Goal: Task Accomplishment & Management: Use online tool/utility

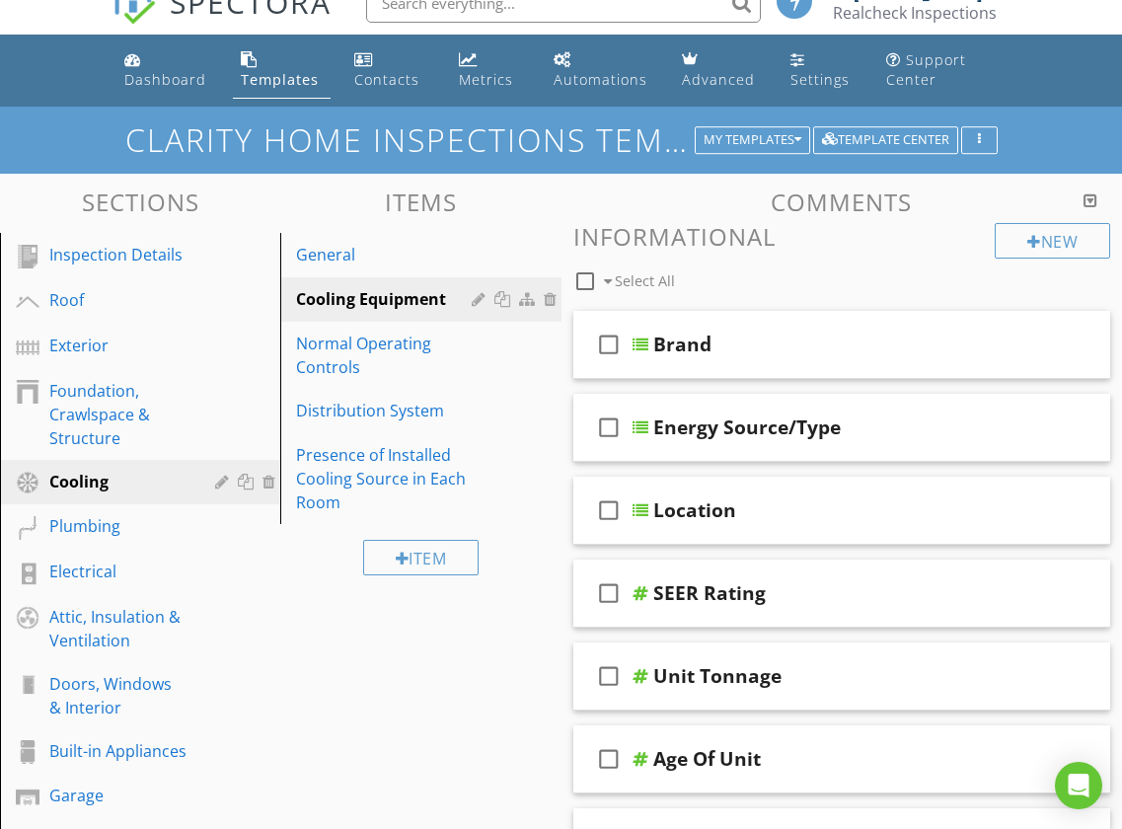
scroll to position [27, 0]
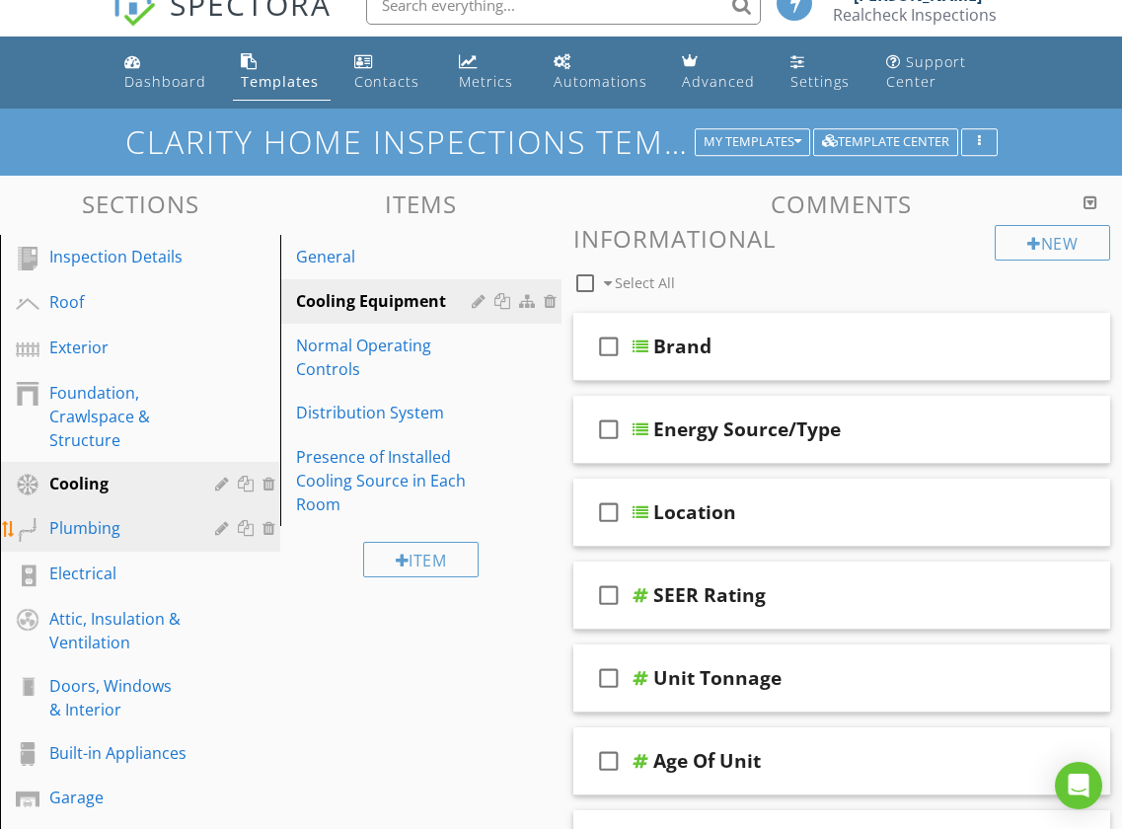
click at [96, 545] on link "Plumbing" at bounding box center [143, 528] width 274 height 45
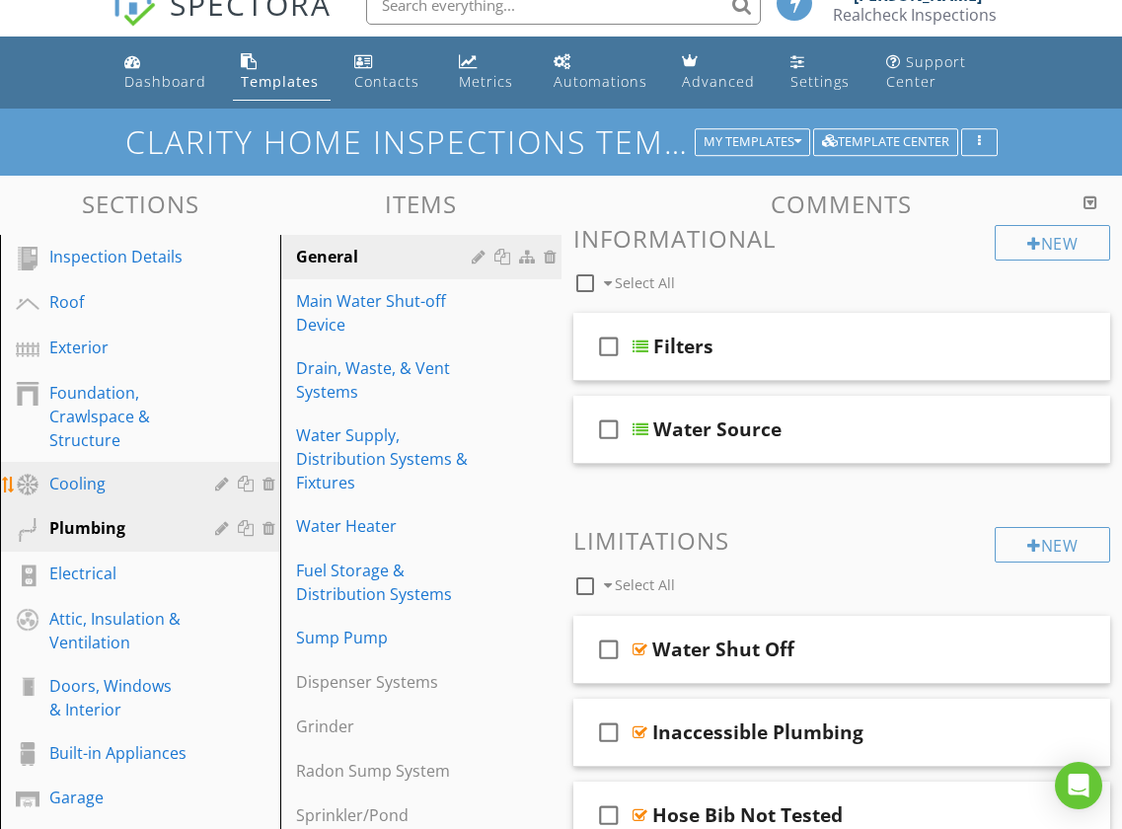
click at [95, 489] on div "Cooling" at bounding box center [117, 484] width 137 height 24
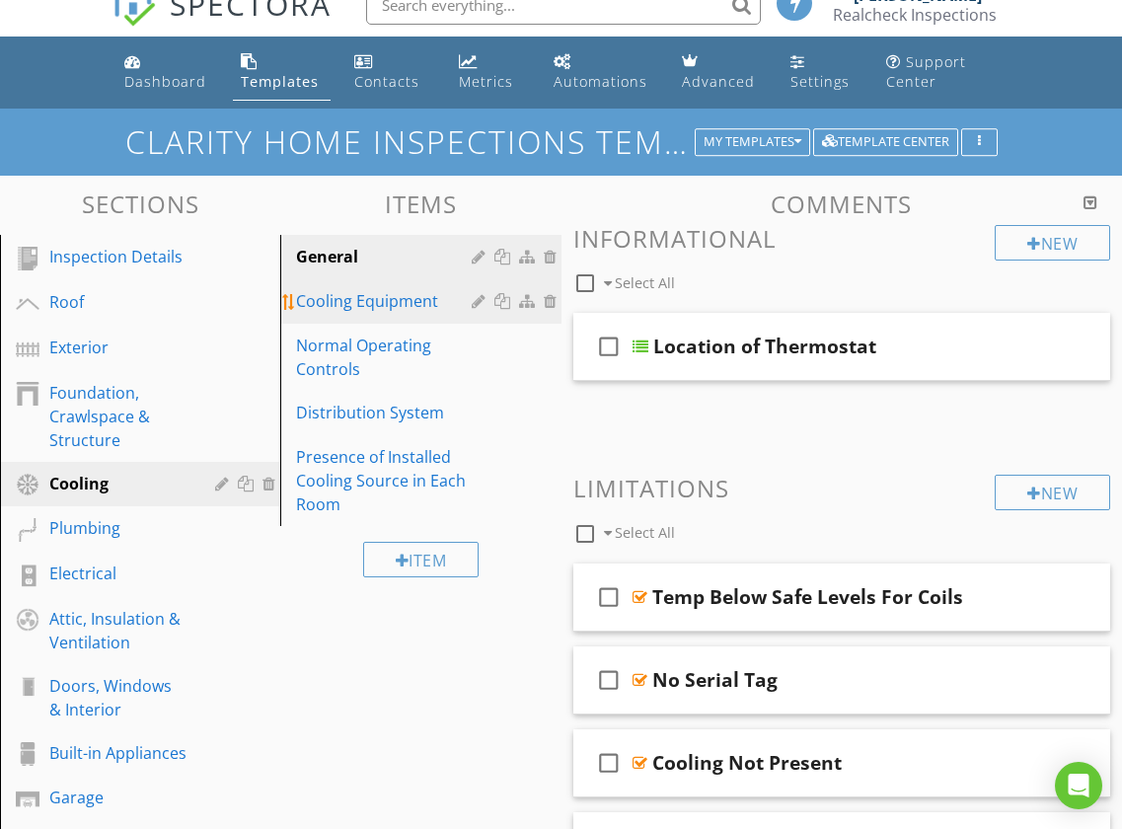
click at [340, 315] on link "Cooling Equipment" at bounding box center [423, 300] width 274 height 43
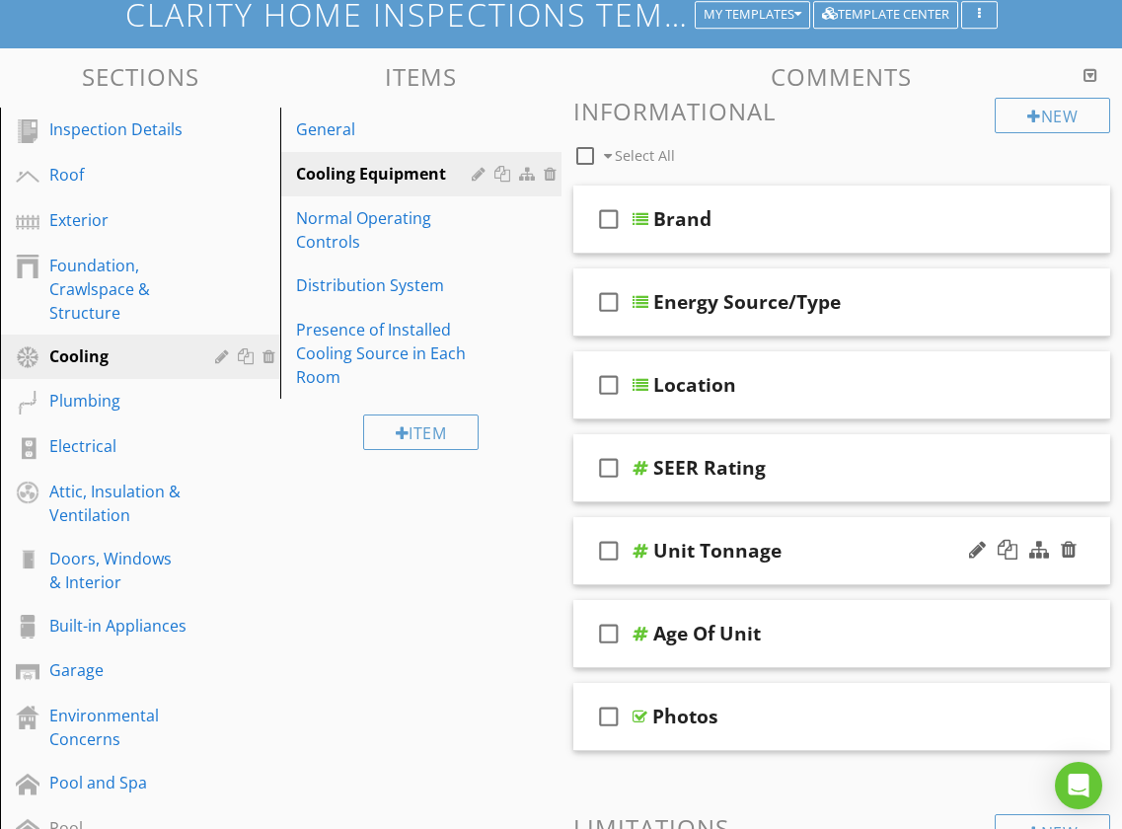
scroll to position [0, 0]
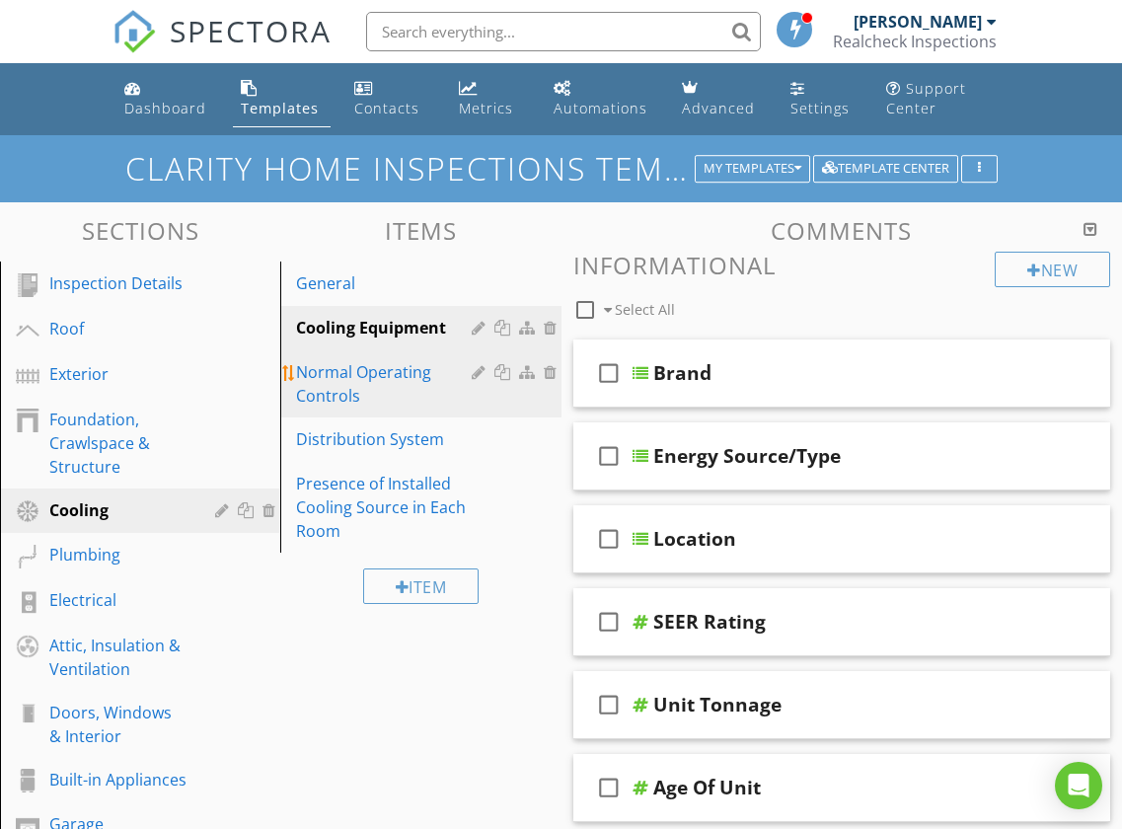
click at [322, 397] on div "Normal Operating Controls" at bounding box center [386, 383] width 181 height 47
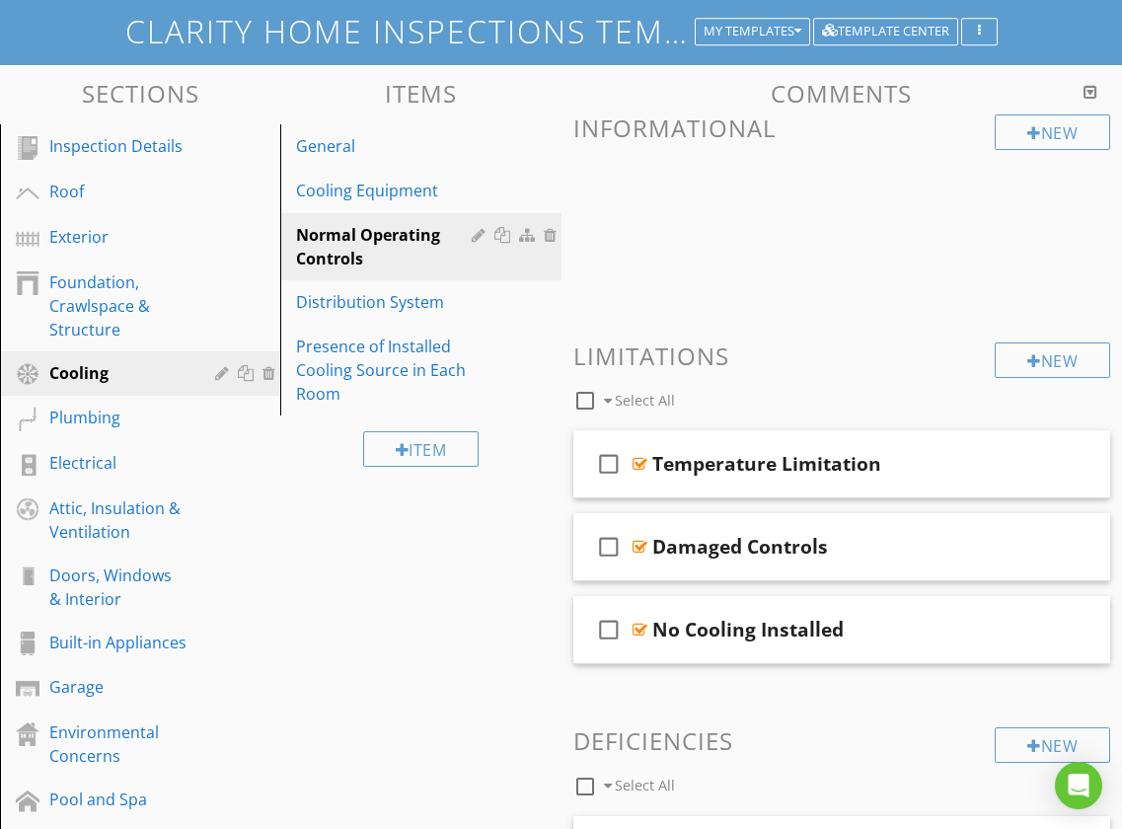
scroll to position [135, 0]
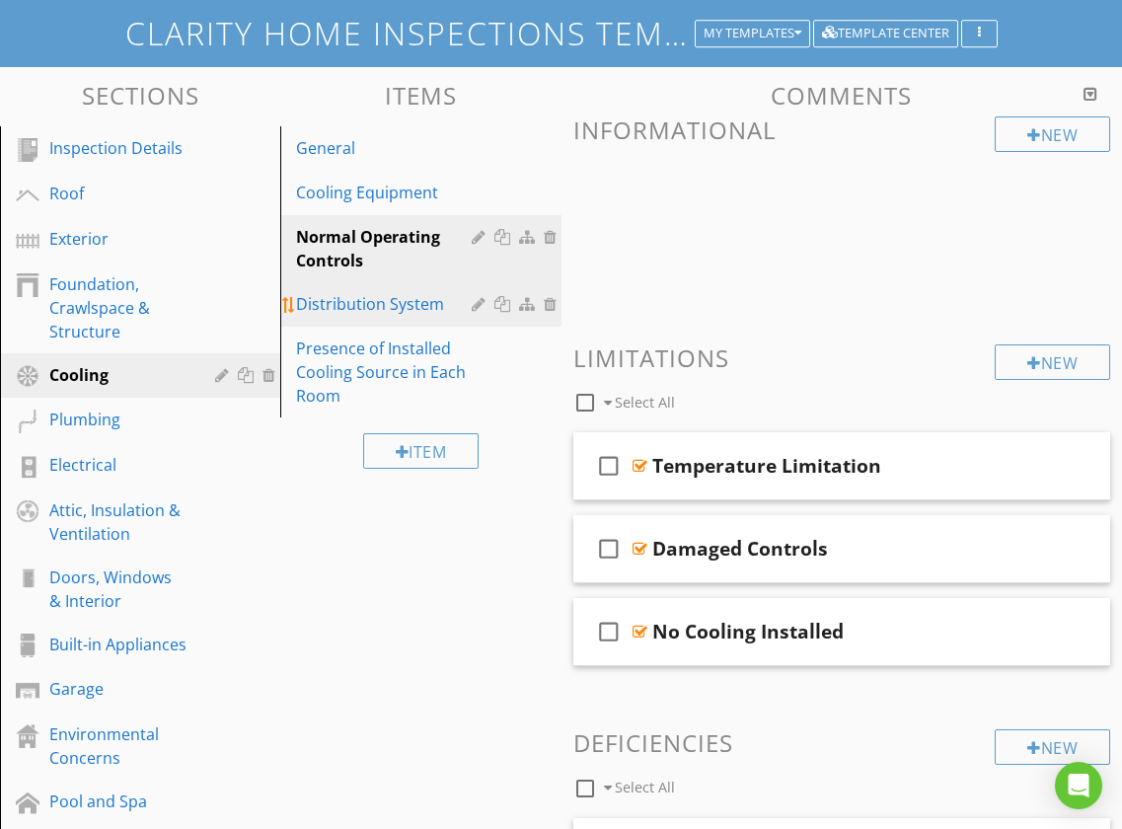
click at [351, 302] on div "Distribution System" at bounding box center [386, 304] width 181 height 24
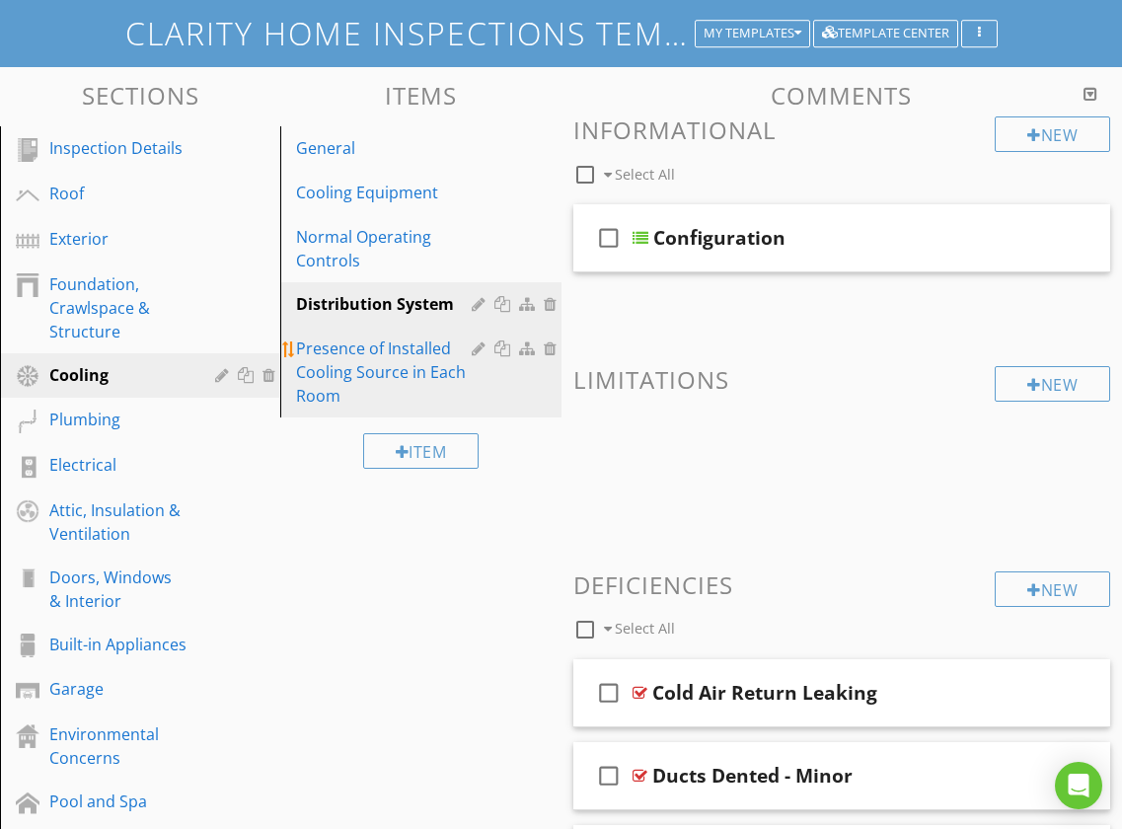
click at [345, 357] on div "Presence of Installed Cooling Source in Each Room" at bounding box center [386, 371] width 181 height 71
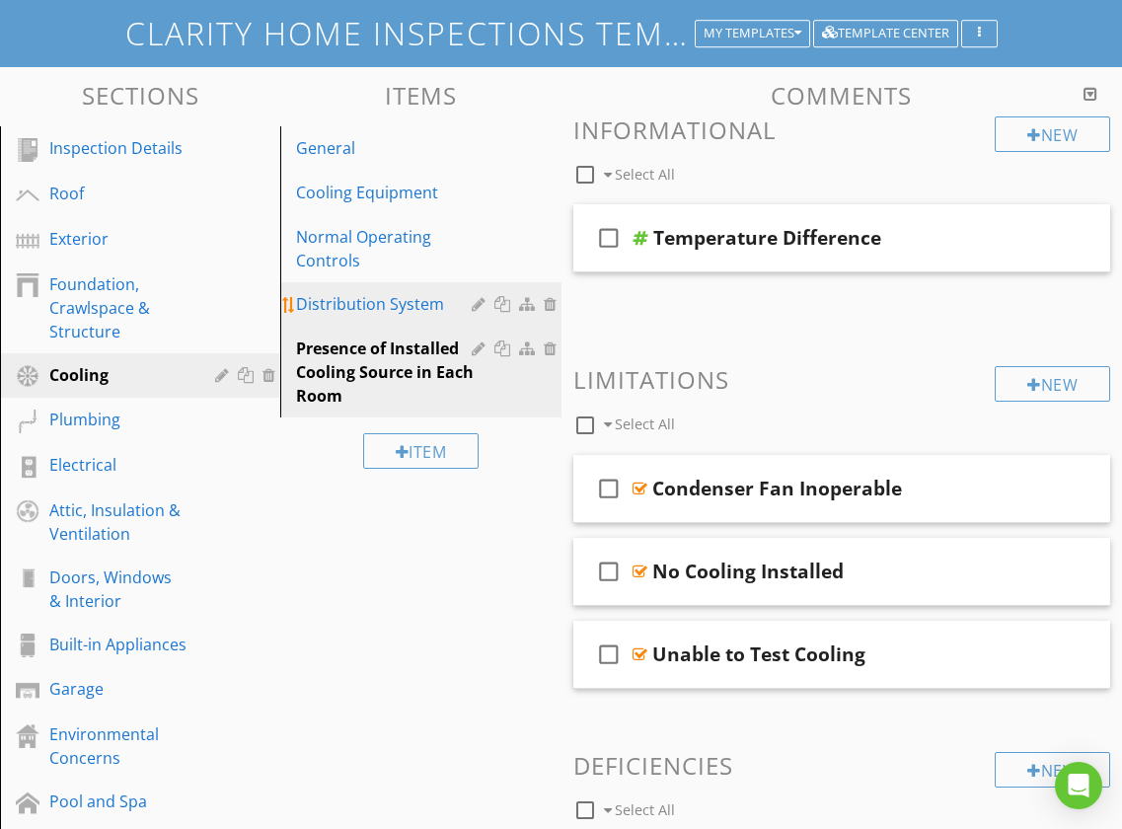
click at [338, 305] on div "Distribution System" at bounding box center [386, 304] width 181 height 24
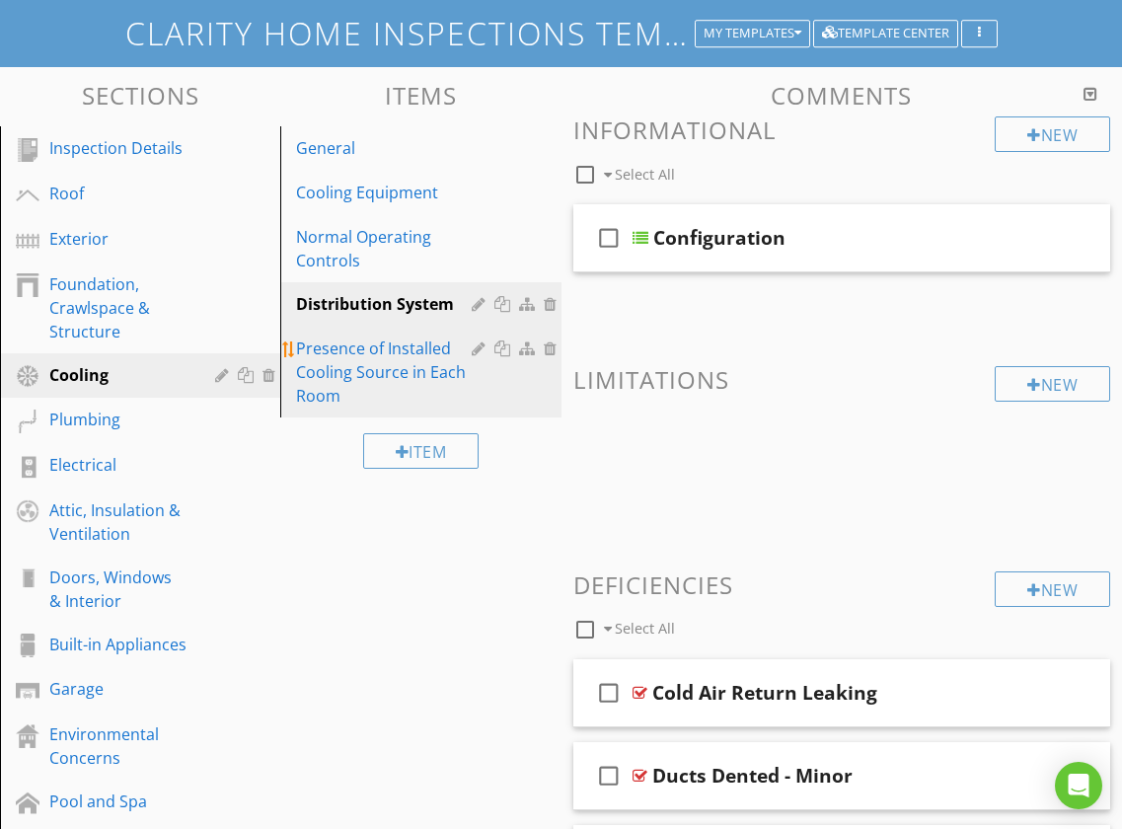
click at [332, 359] on div "Presence of Installed Cooling Source in Each Room" at bounding box center [386, 371] width 181 height 71
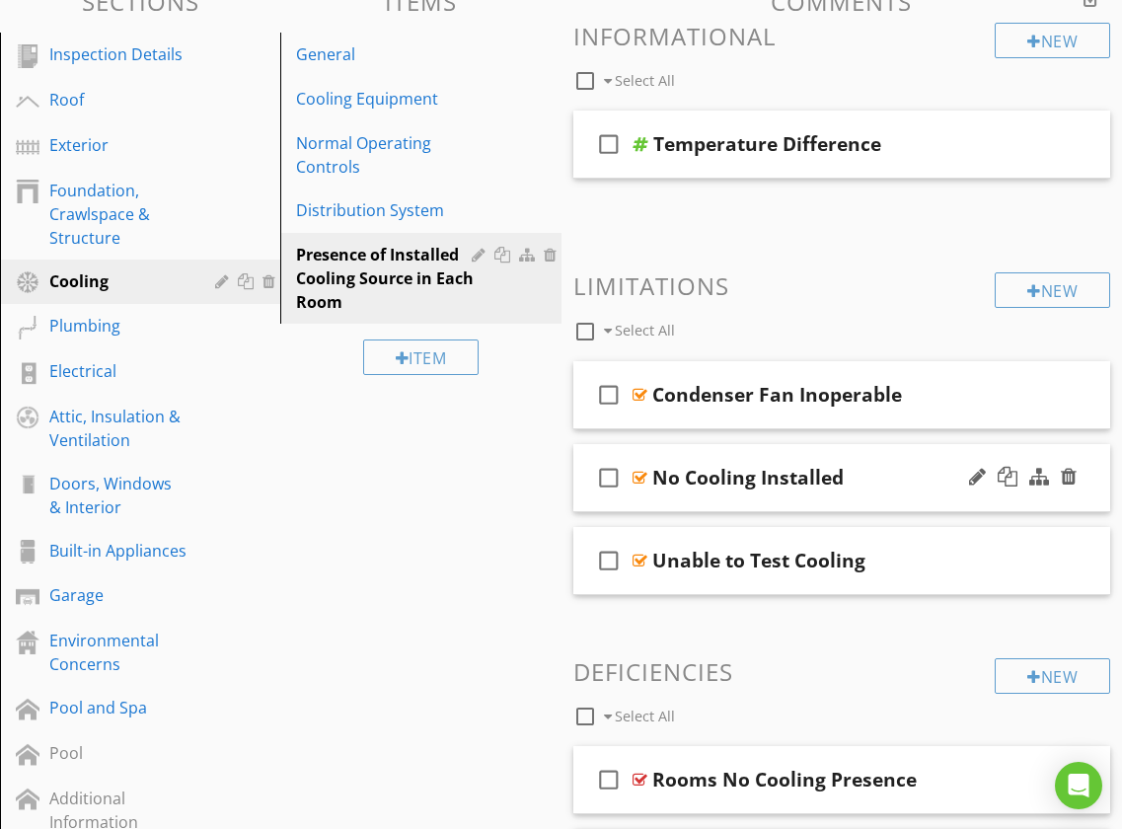
scroll to position [155, 0]
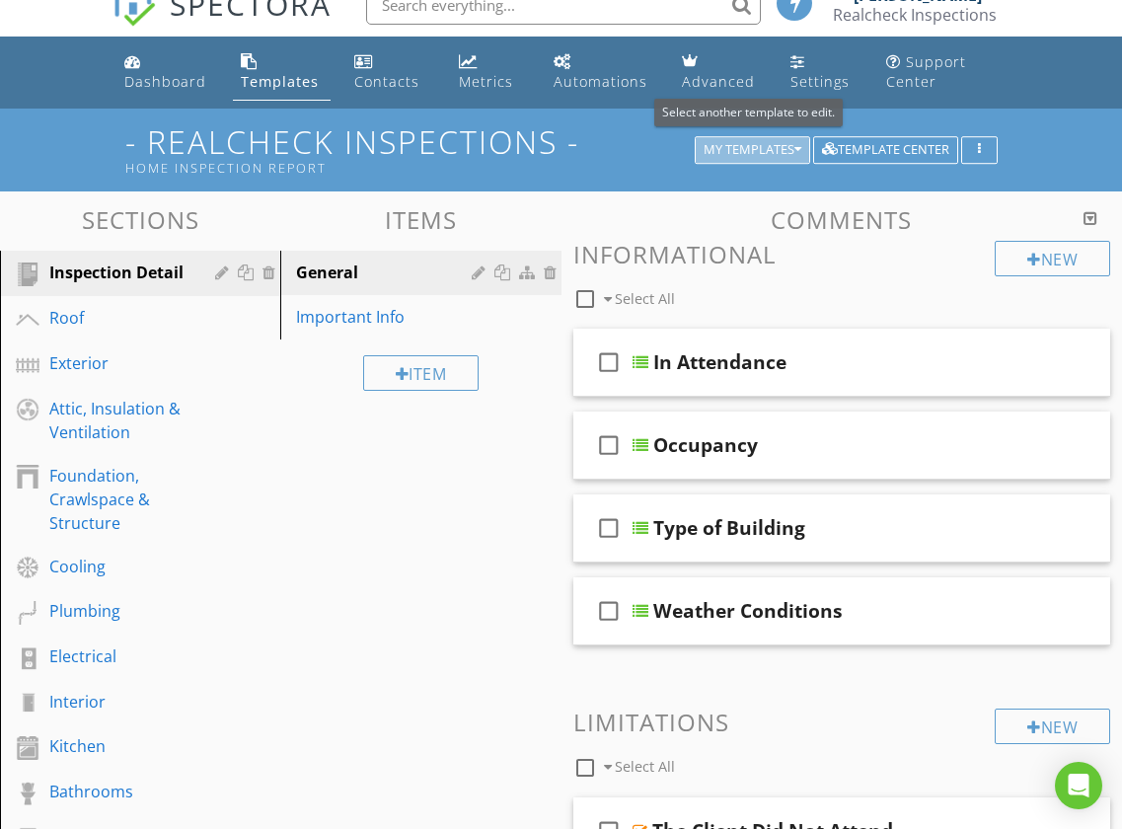
click at [799, 150] on icon "button" at bounding box center [797, 150] width 7 height 14
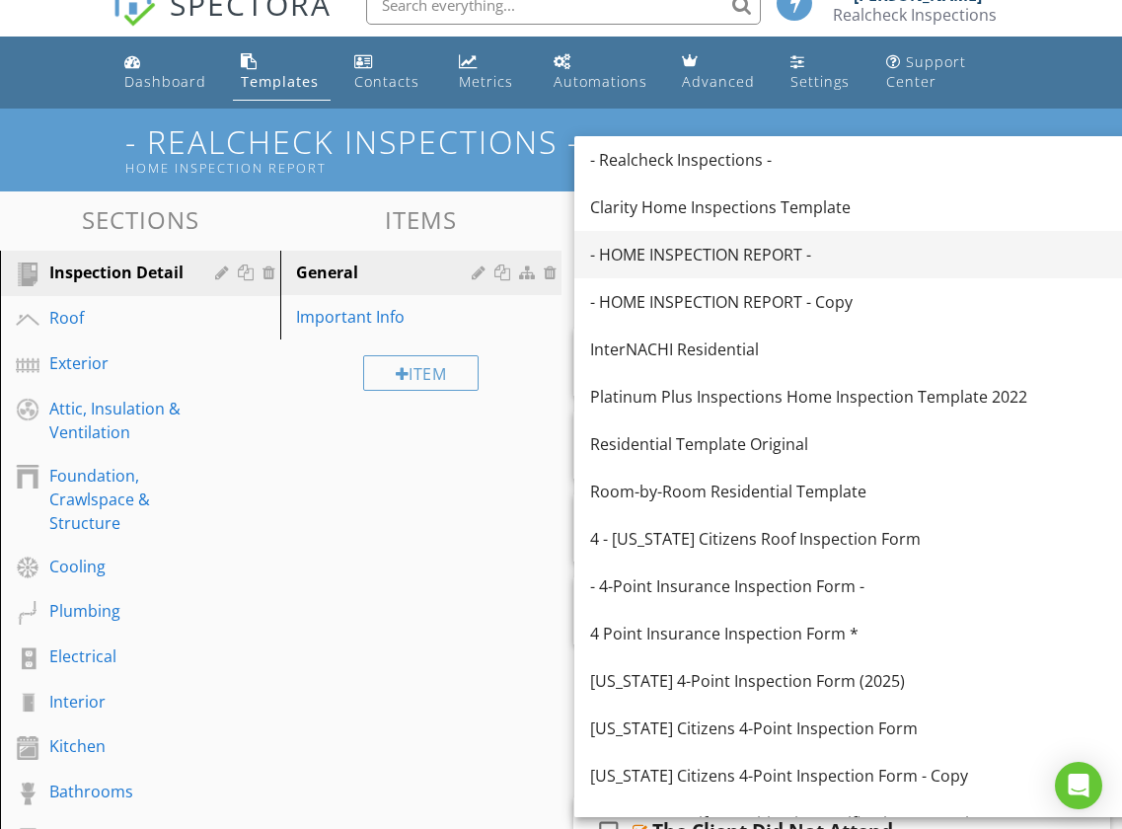
click at [778, 259] on div "- HOME INSPECTION REPORT -" at bounding box center [860, 255] width 540 height 24
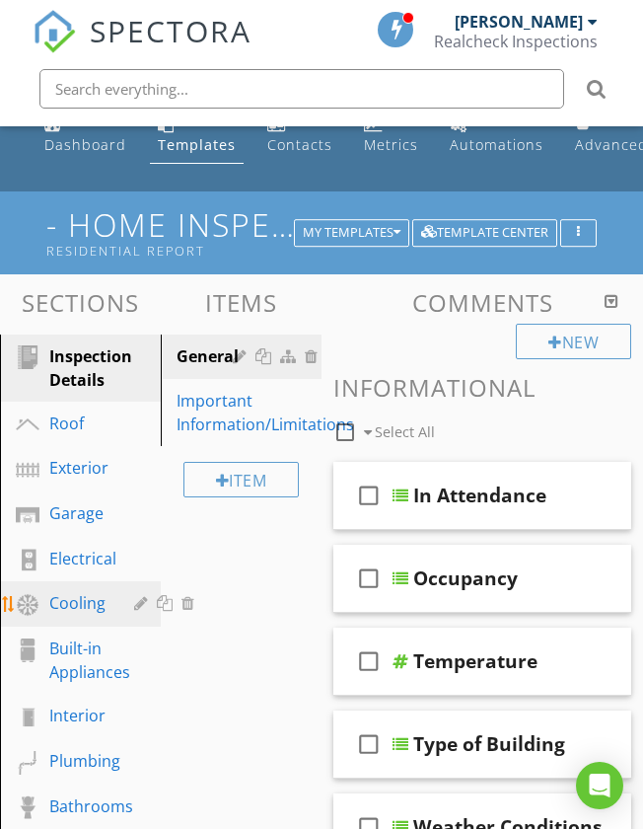
click at [81, 602] on div "Cooling" at bounding box center [77, 603] width 56 height 24
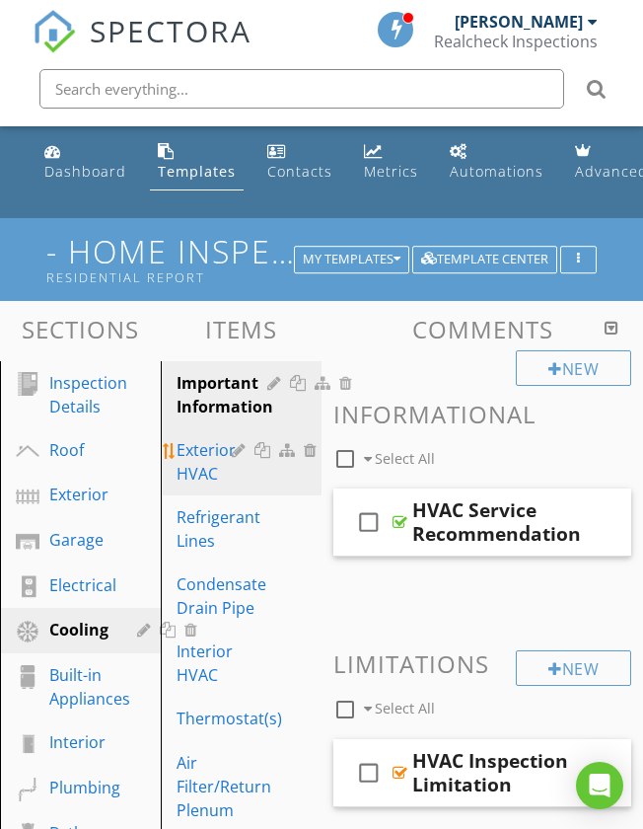
click at [205, 476] on div "Exterior HVAC" at bounding box center [207, 461] width 61 height 47
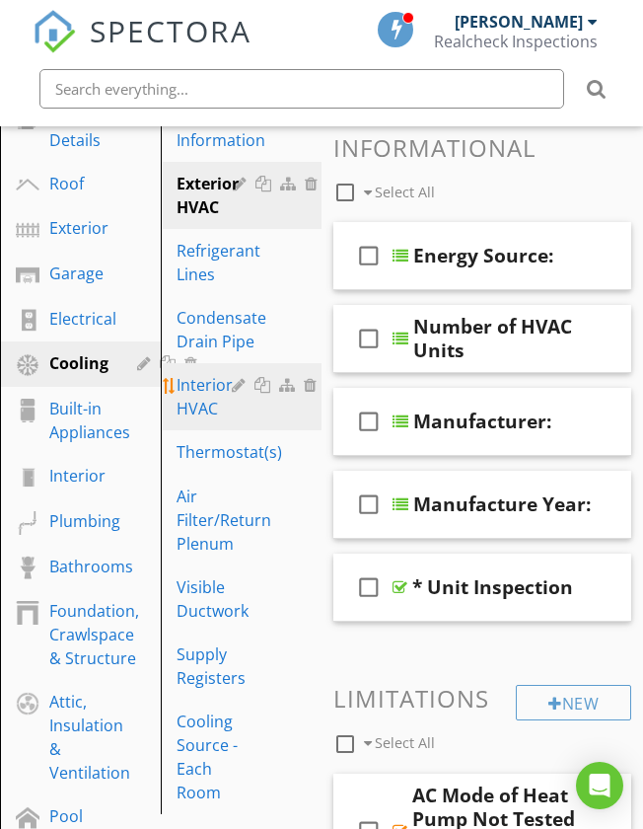
scroll to position [263, 0]
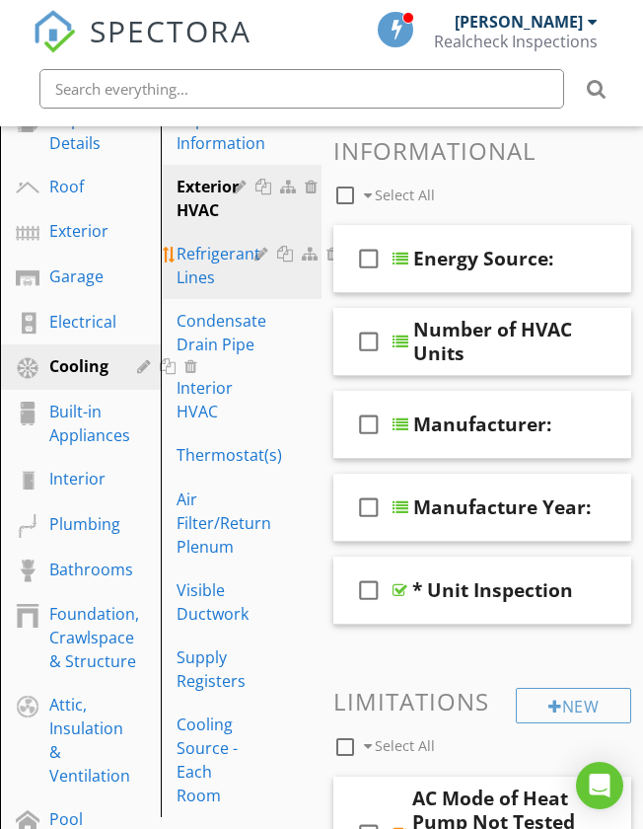
click at [211, 275] on div "Refrigerant Lines" at bounding box center [219, 265] width 84 height 47
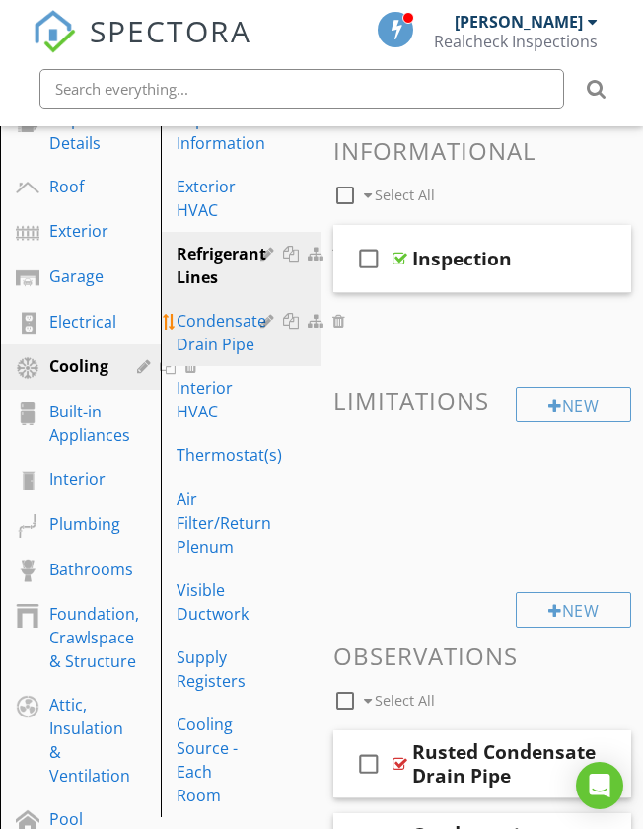
click at [191, 331] on div "Condensate Drain Pipe" at bounding box center [222, 332] width 90 height 47
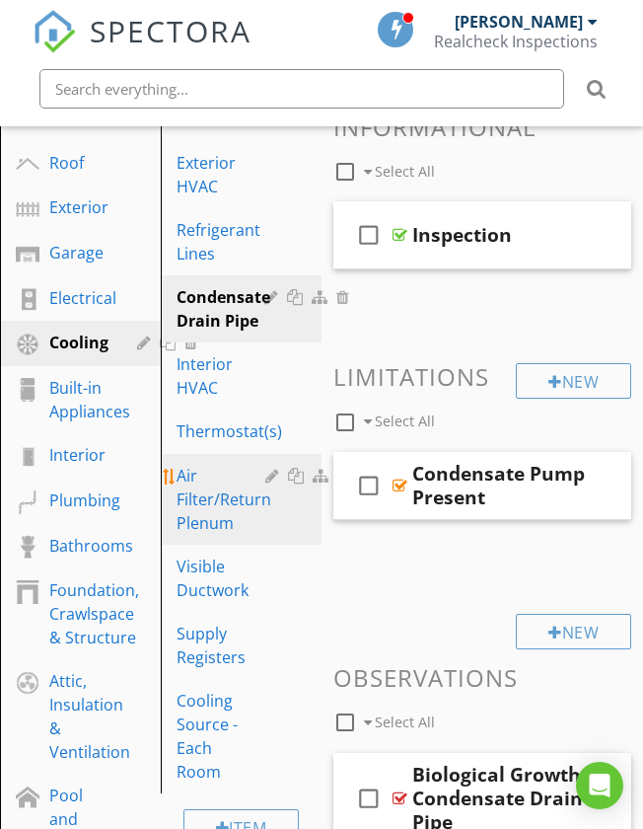
scroll to position [304, 0]
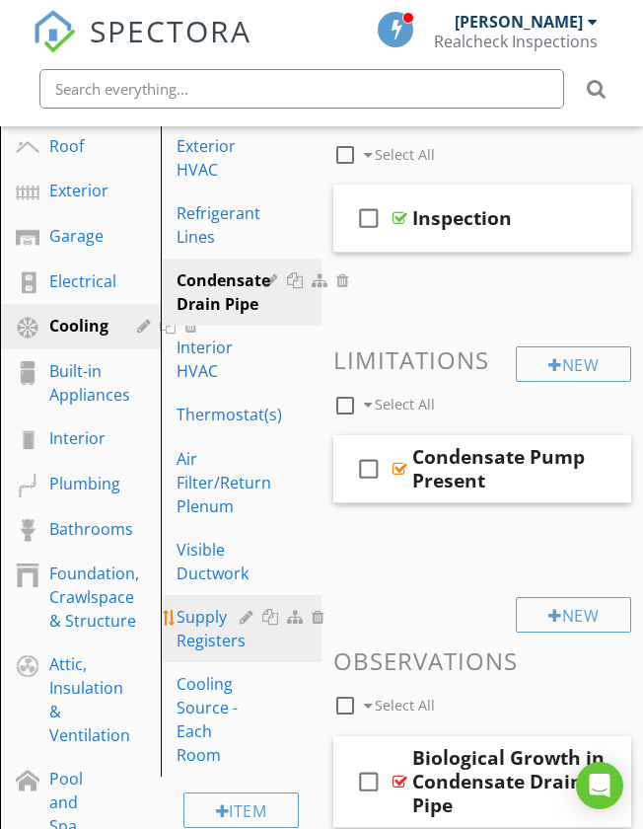
click at [203, 639] on div "Supply Registers" at bounding box center [211, 628] width 69 height 47
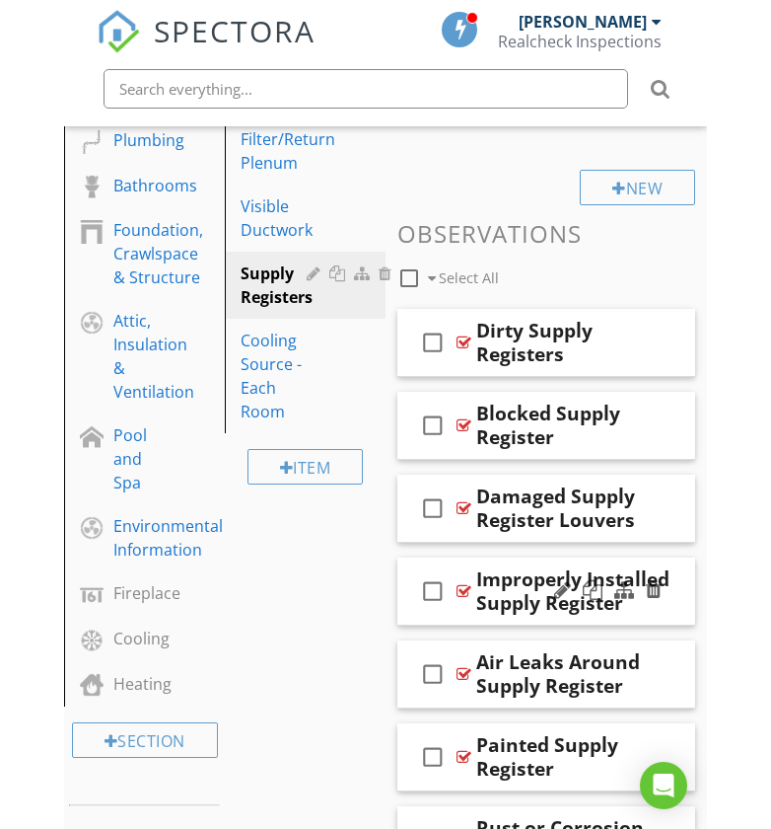
scroll to position [666, 0]
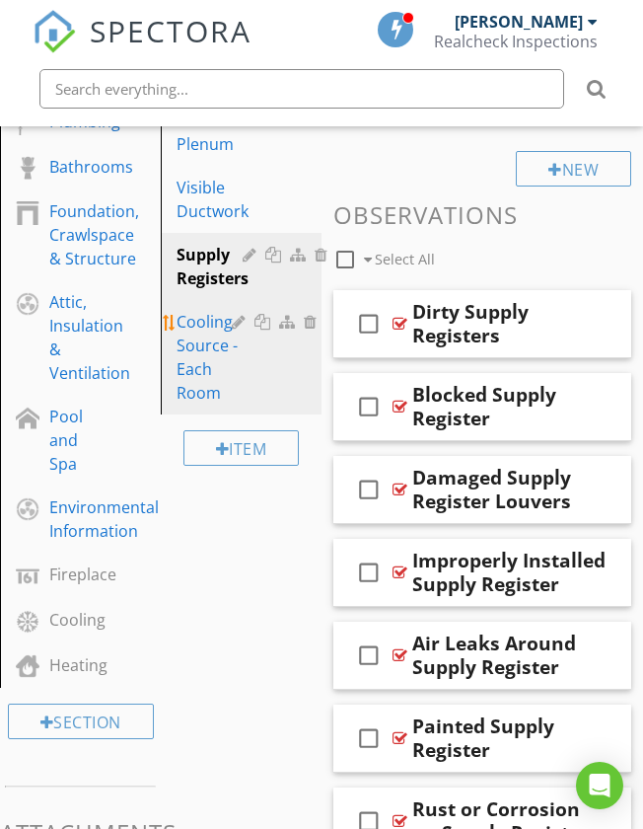
click at [188, 360] on div "Cooling Source - Each Room" at bounding box center [207, 357] width 61 height 95
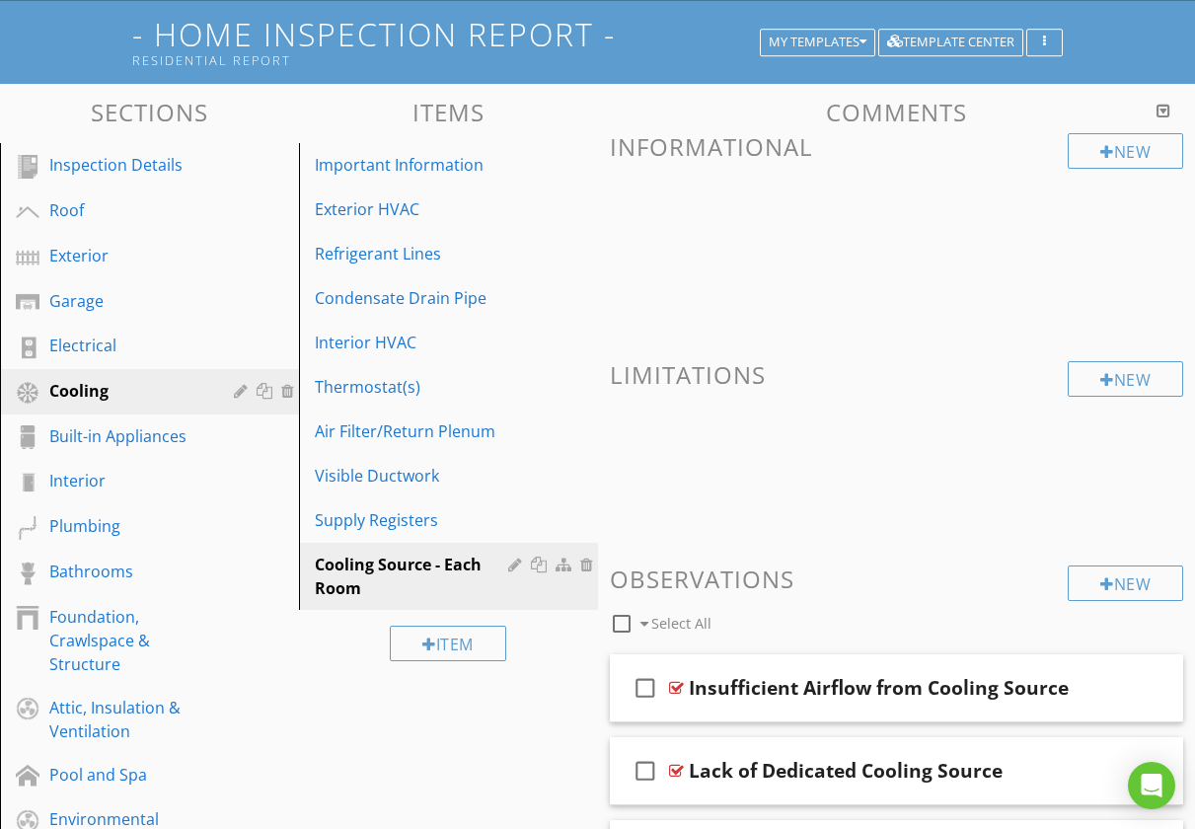
scroll to position [84, 0]
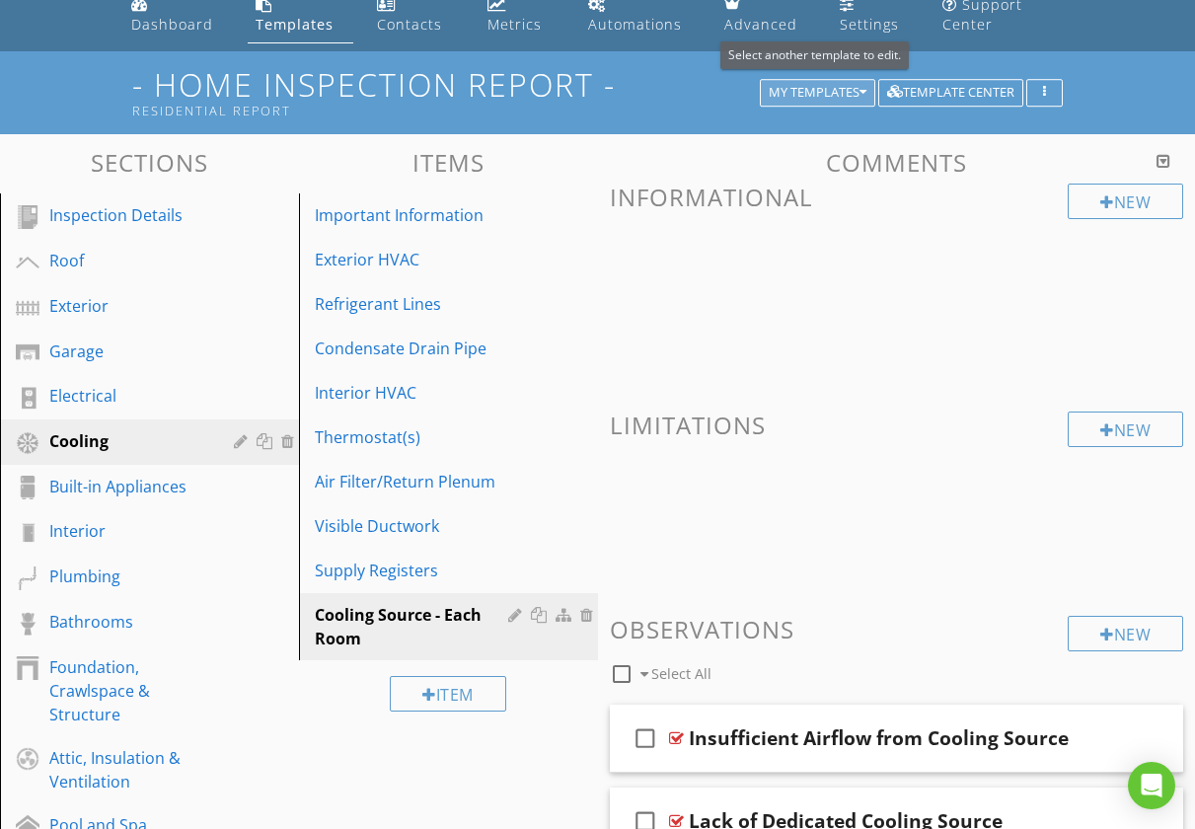
click at [864, 96] on icon "button" at bounding box center [862, 93] width 7 height 14
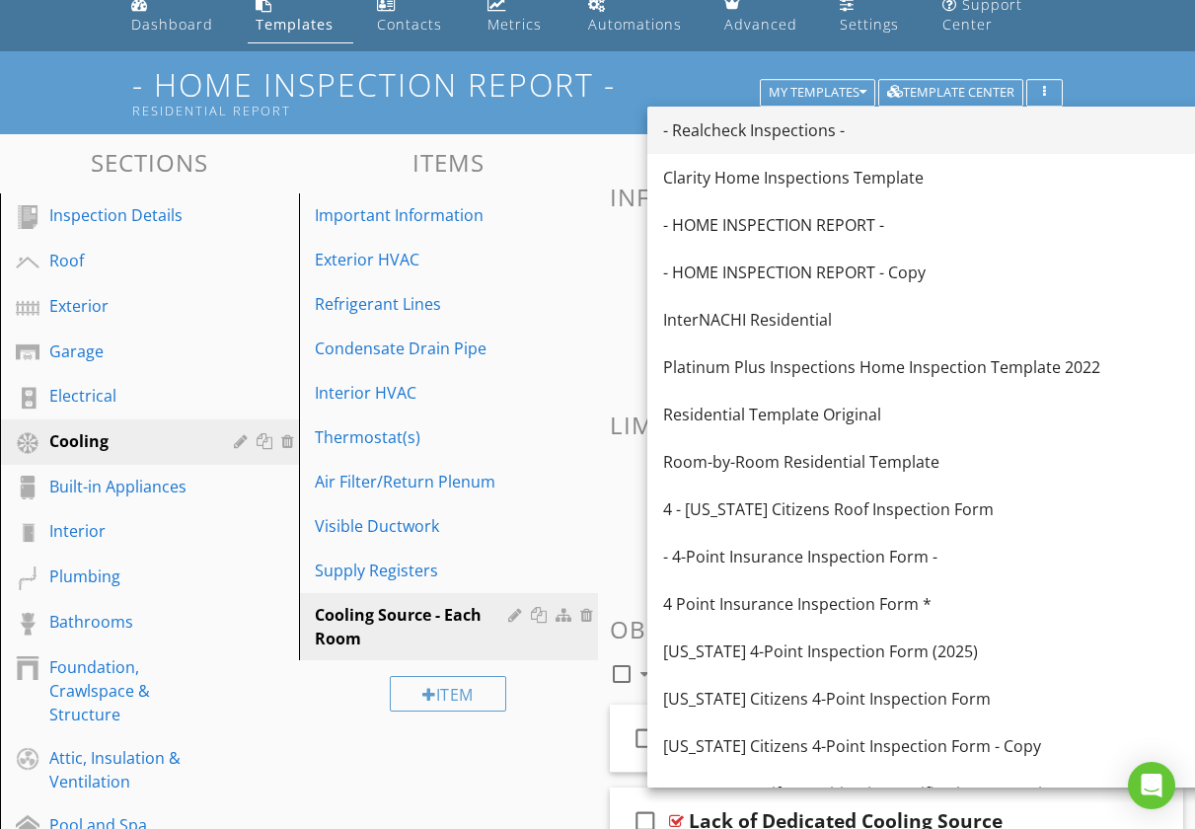
click at [770, 143] on link "- Realcheck Inspections -" at bounding box center [932, 130] width 571 height 47
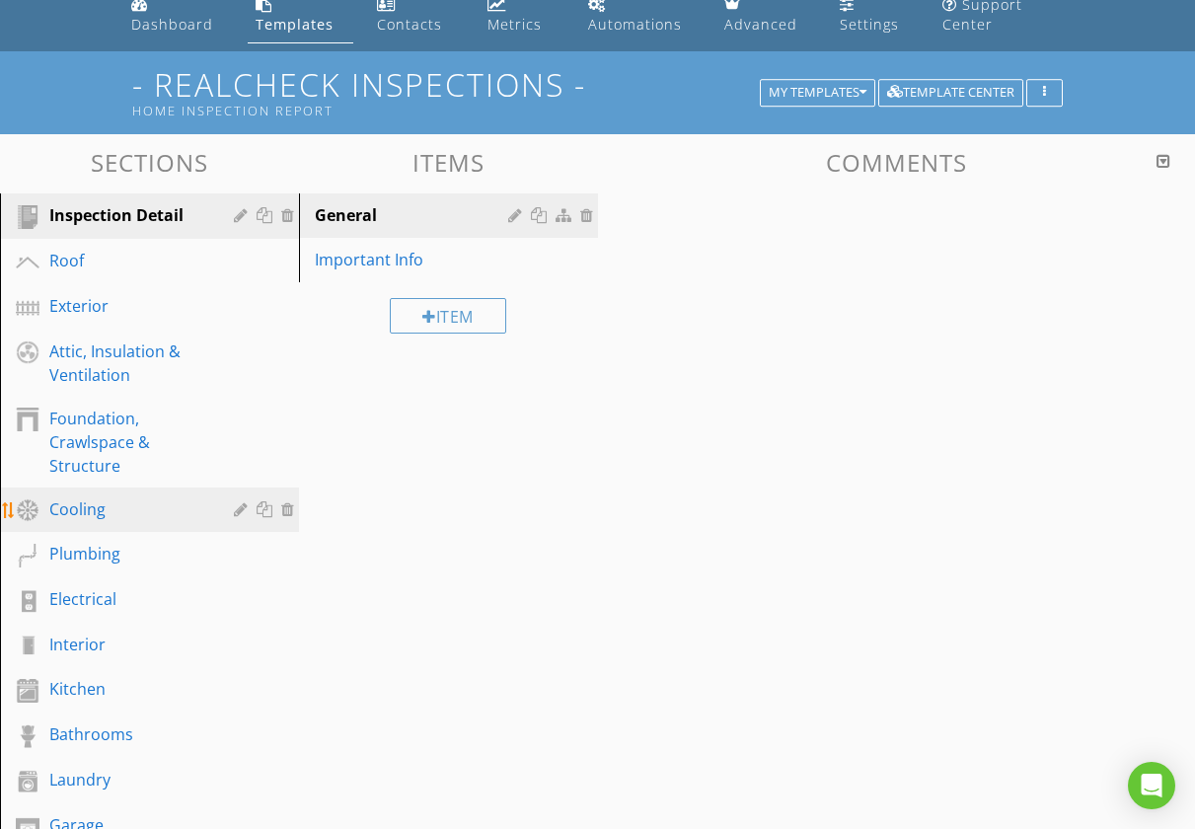
click at [92, 521] on div "Cooling" at bounding box center [164, 510] width 230 height 26
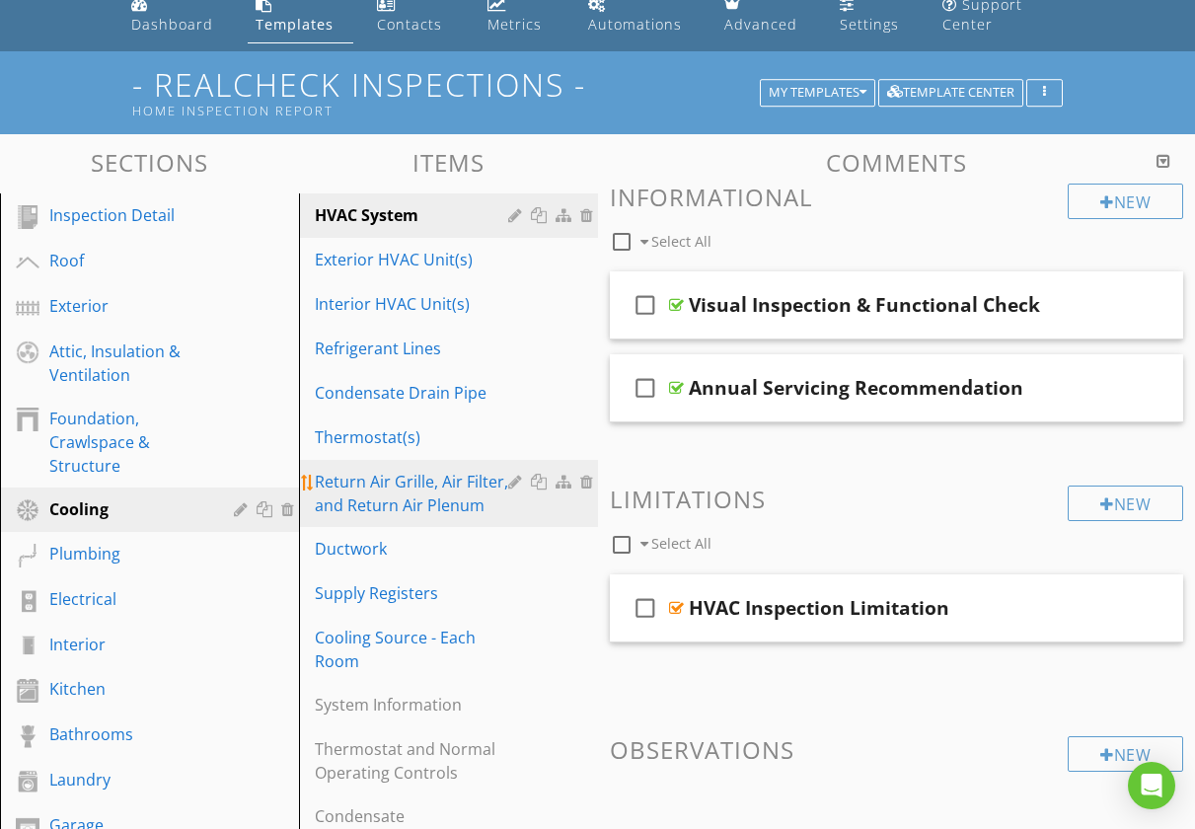
click at [357, 498] on div "Return Air Grille, Air Filter, and Return Air Plenum" at bounding box center [414, 493] width 199 height 47
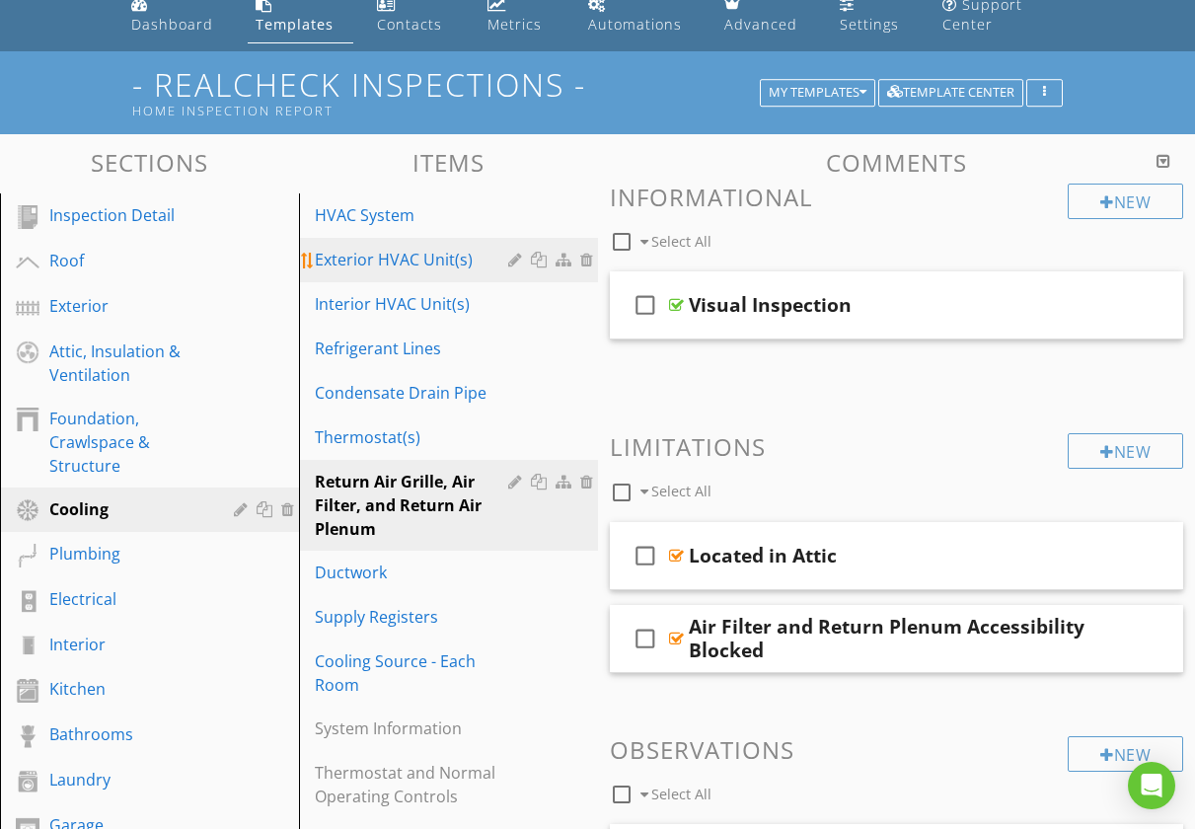
click at [405, 277] on link "Exterior HVAC Unit(s)" at bounding box center [451, 259] width 293 height 43
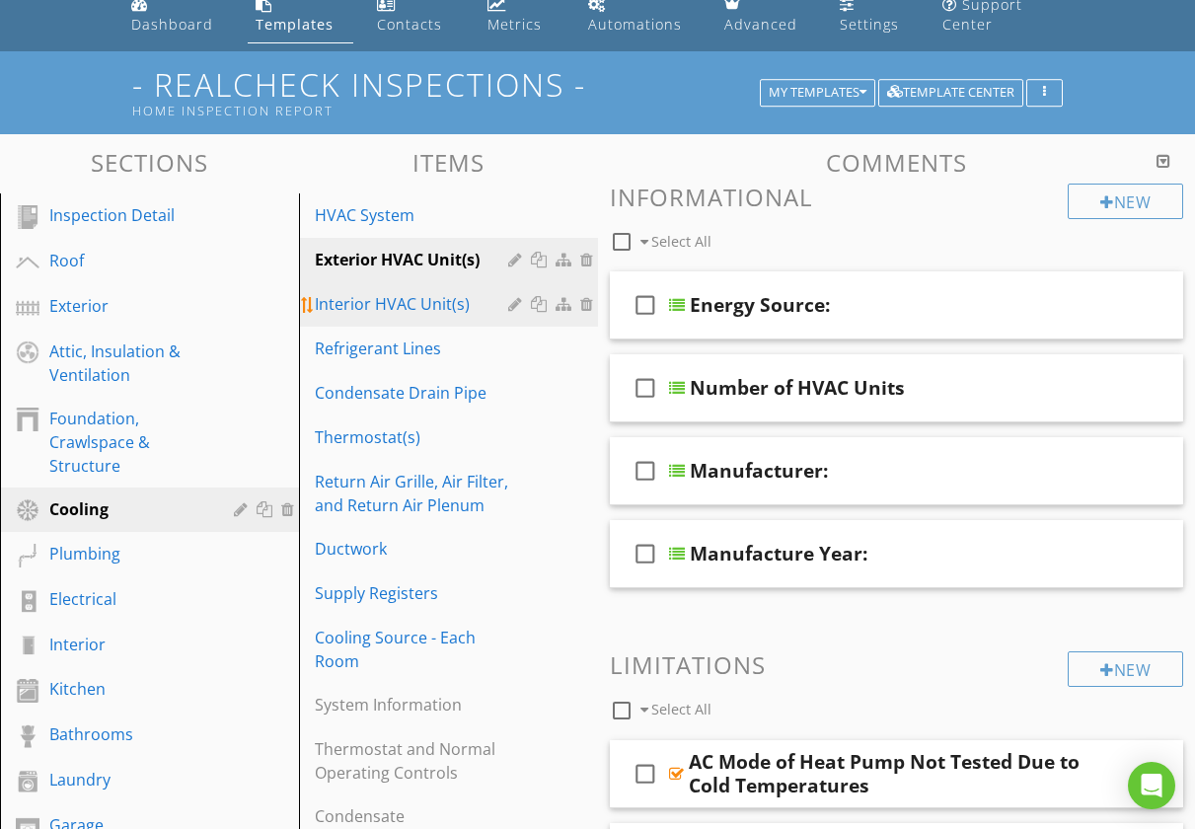
click at [397, 311] on div "Interior HVAC Unit(s)" at bounding box center [414, 304] width 199 height 24
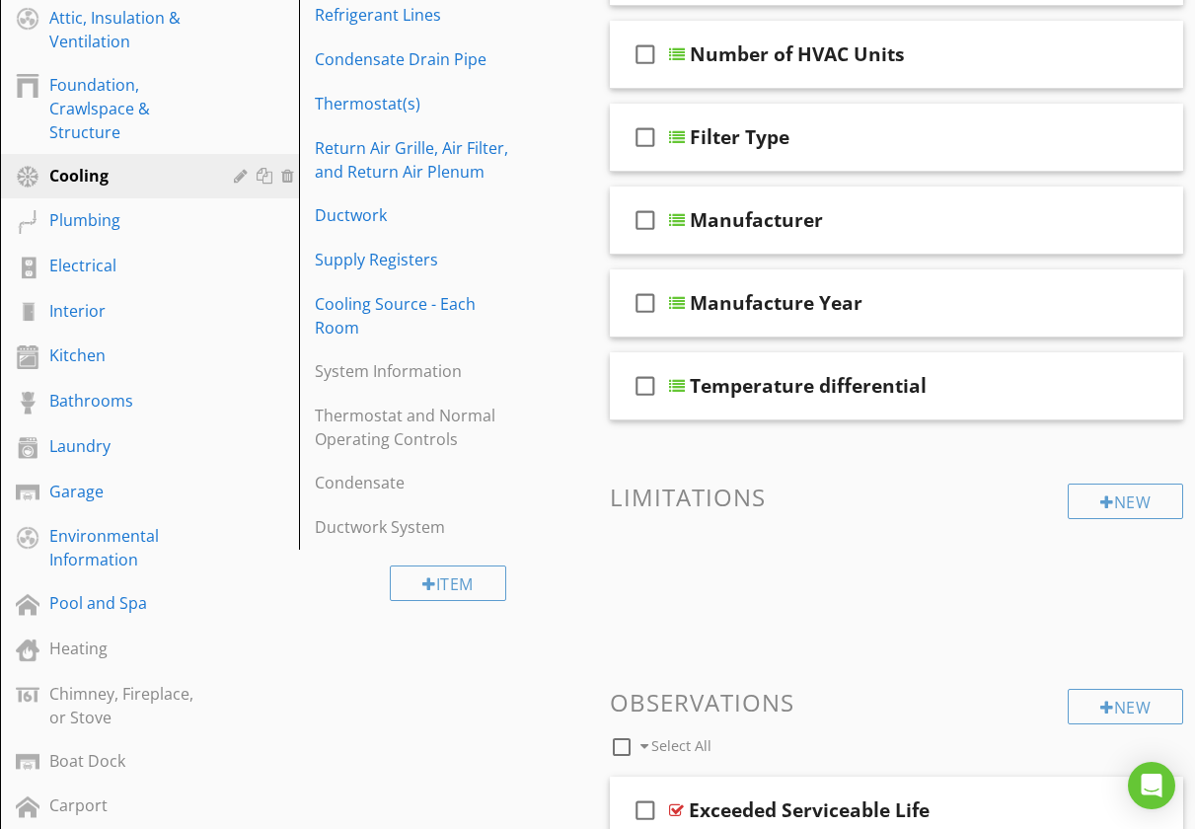
scroll to position [421, 0]
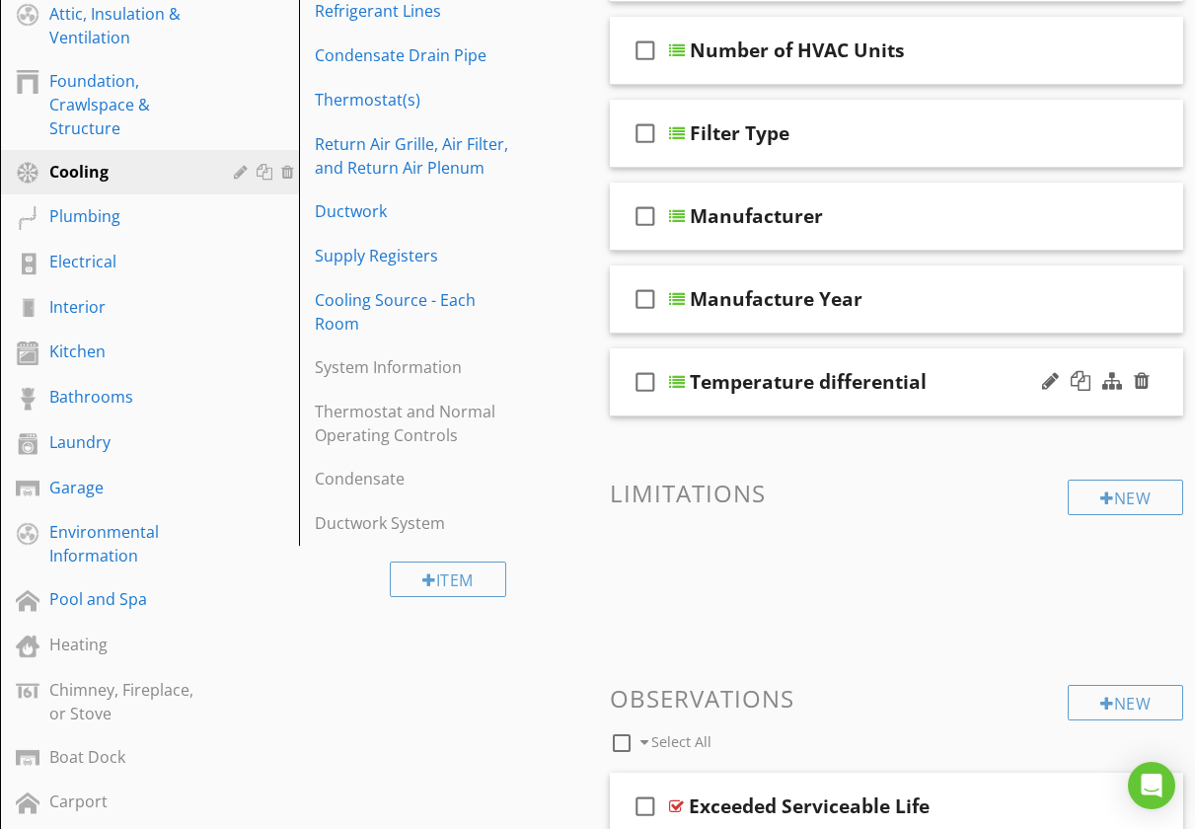
click at [622, 361] on div "check_box_outline_blank Temperature differential" at bounding box center [897, 382] width 574 height 68
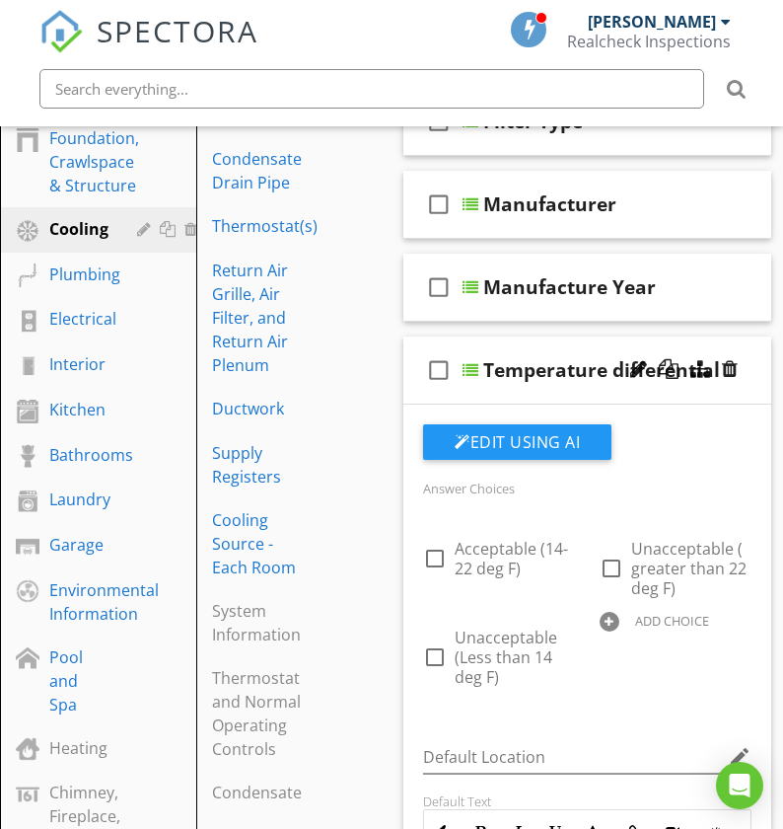
scroll to position [436, 0]
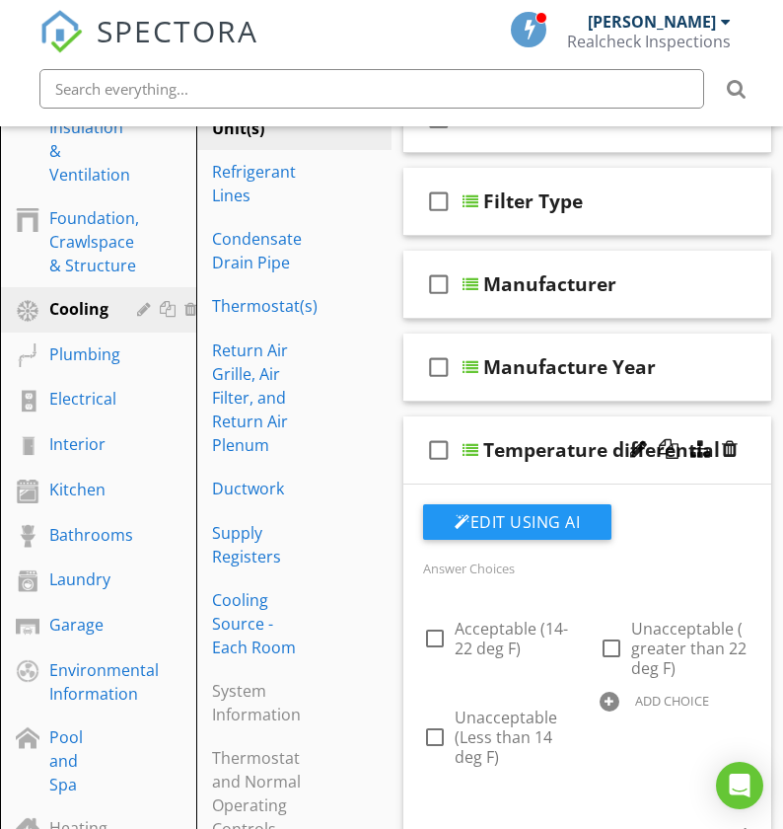
click at [415, 423] on div "check_box_outline_blank Temperature differential" at bounding box center [587, 450] width 368 height 68
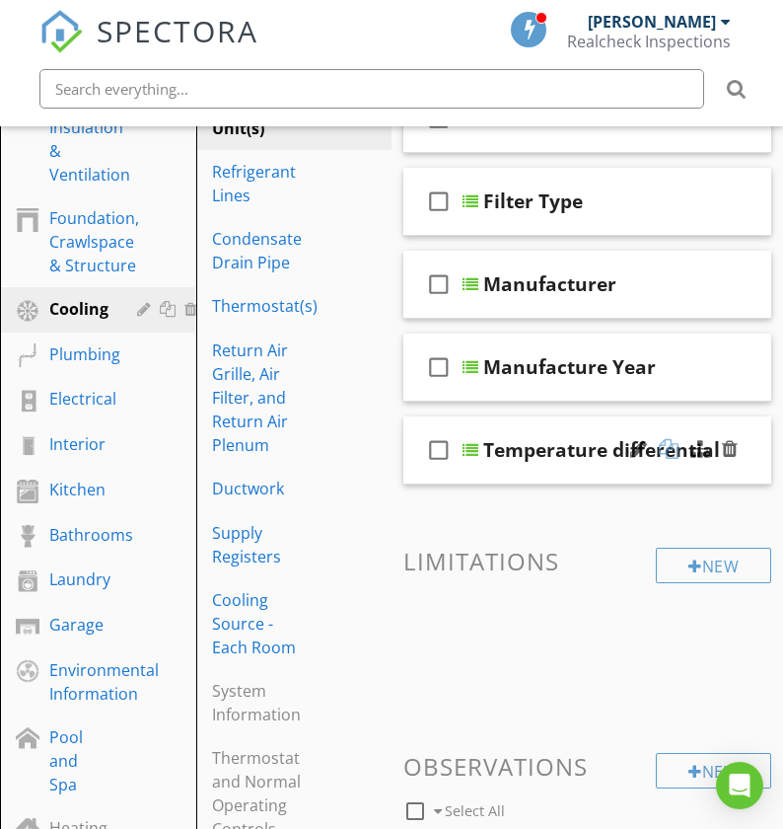
click at [665, 453] on div at bounding box center [669, 449] width 20 height 20
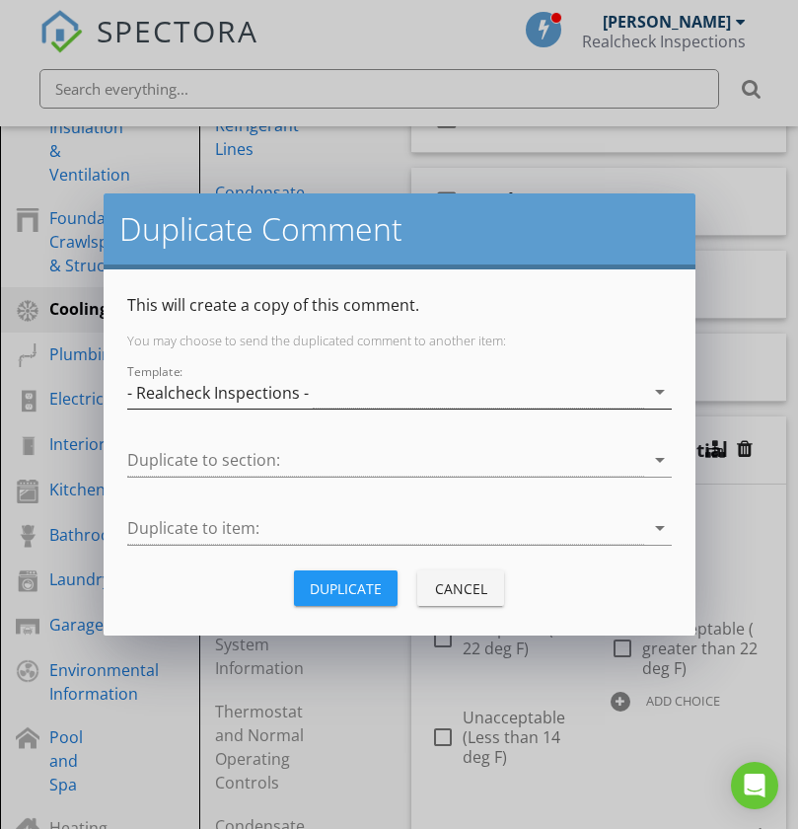
click at [656, 390] on icon "arrow_drop_down" at bounding box center [660, 392] width 24 height 24
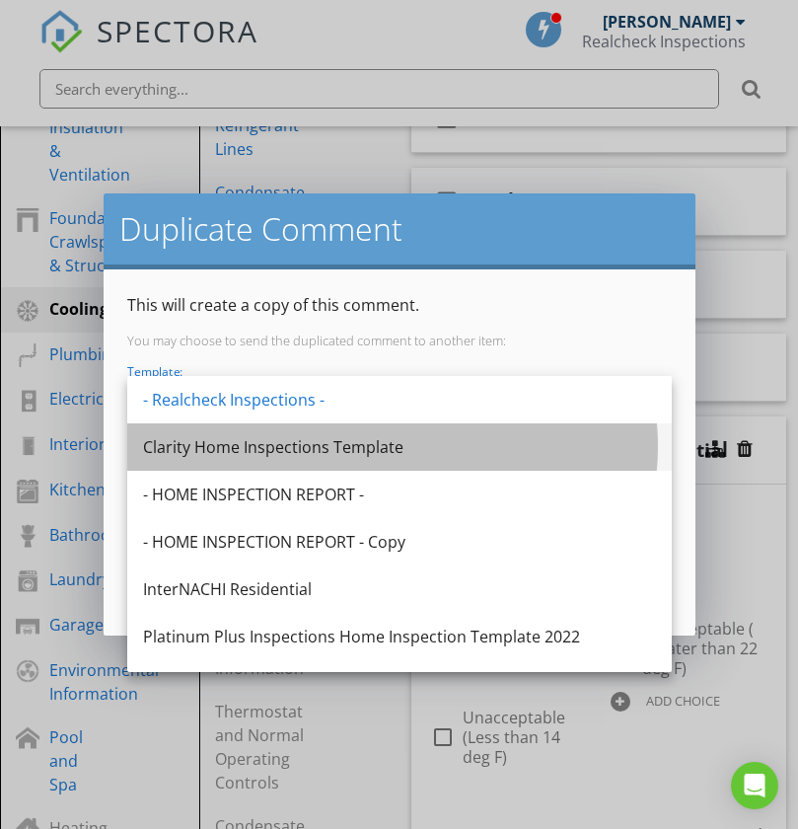
click at [458, 446] on div "Clarity Home Inspections Template" at bounding box center [399, 447] width 513 height 24
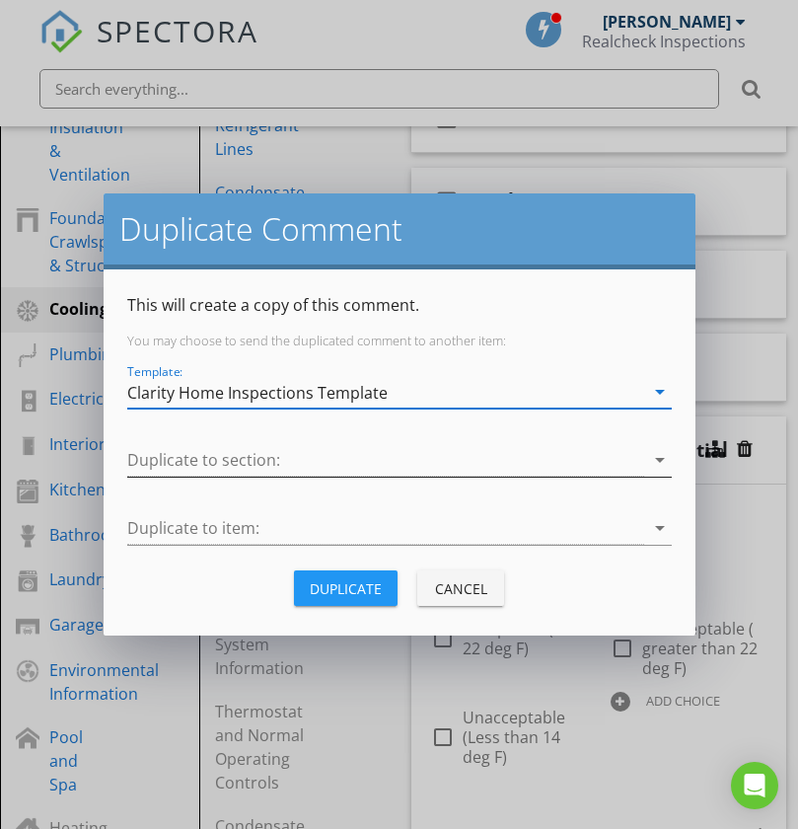
click at [656, 461] on icon "arrow_drop_down" at bounding box center [660, 460] width 24 height 24
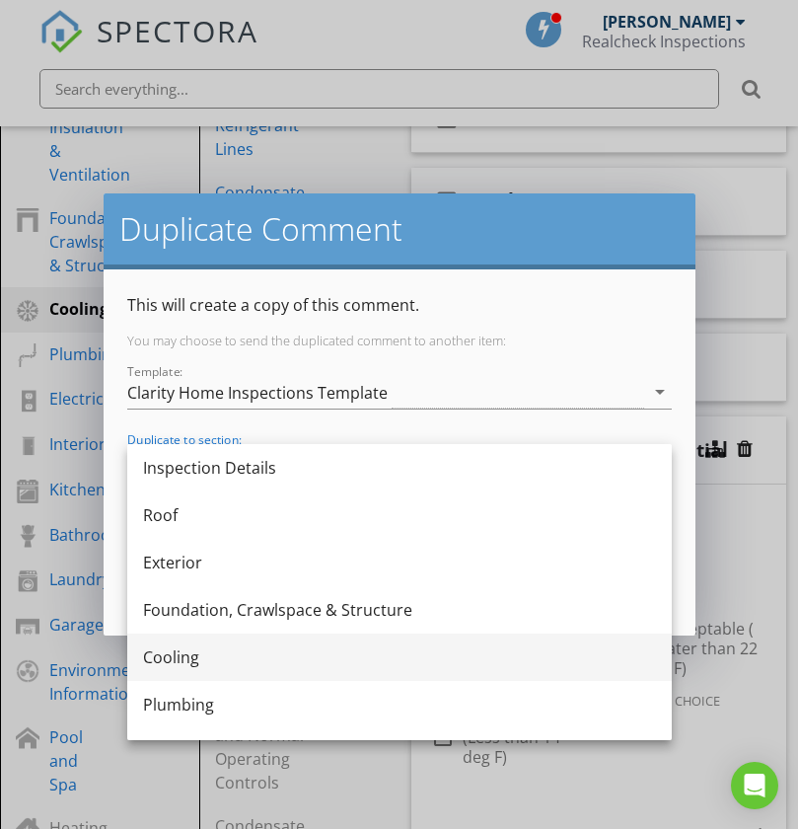
click at [223, 656] on div "Cooling" at bounding box center [399, 657] width 513 height 24
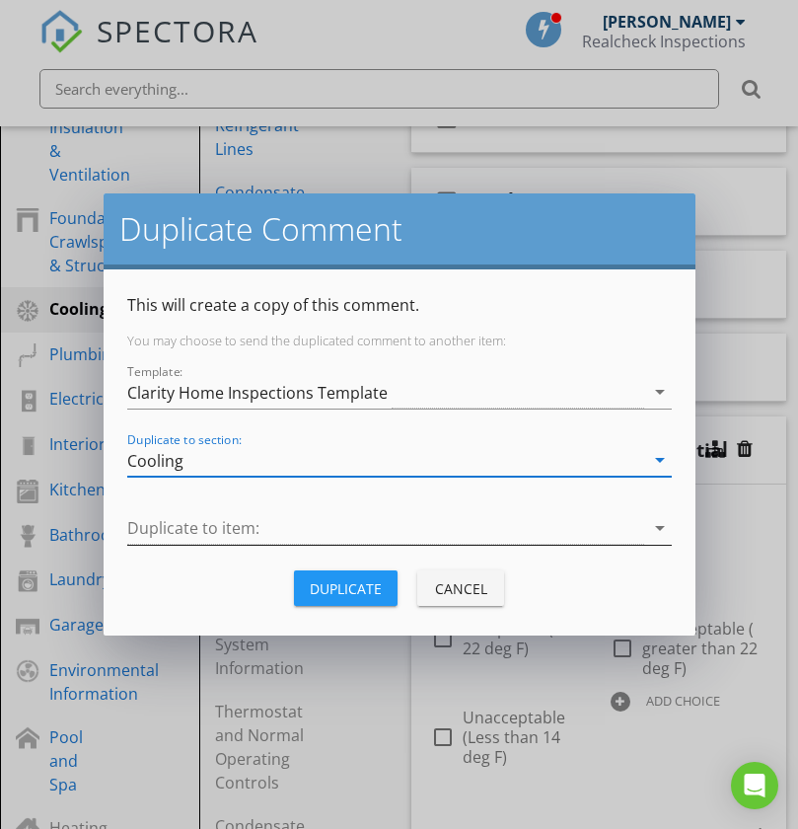
click at [658, 528] on icon "arrow_drop_down" at bounding box center [660, 528] width 24 height 24
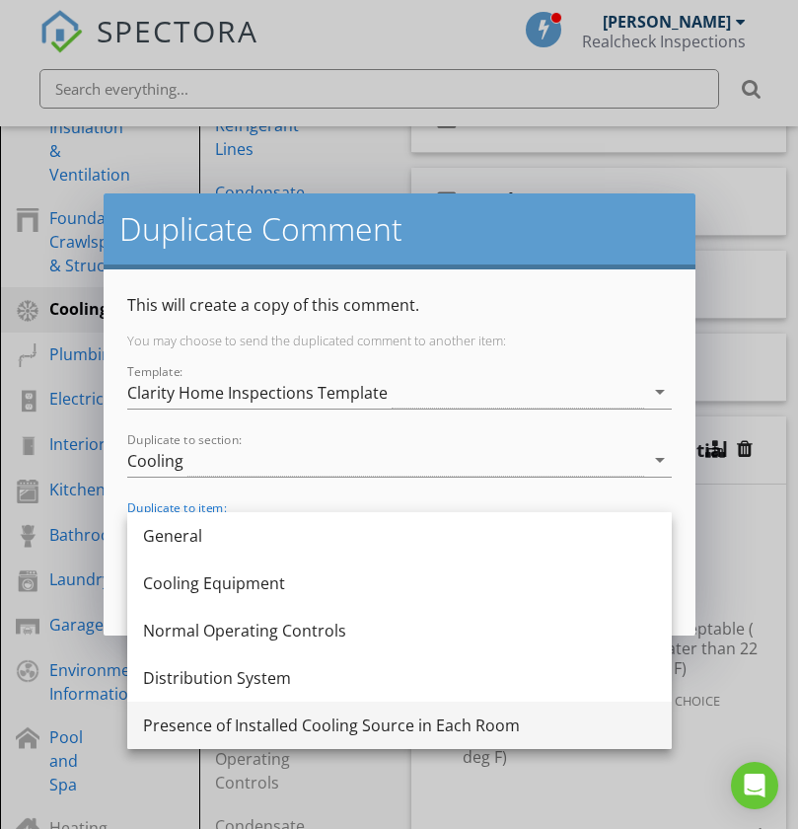
click at [282, 723] on div "Presence of Installed Cooling Source in Each Room" at bounding box center [399, 725] width 513 height 24
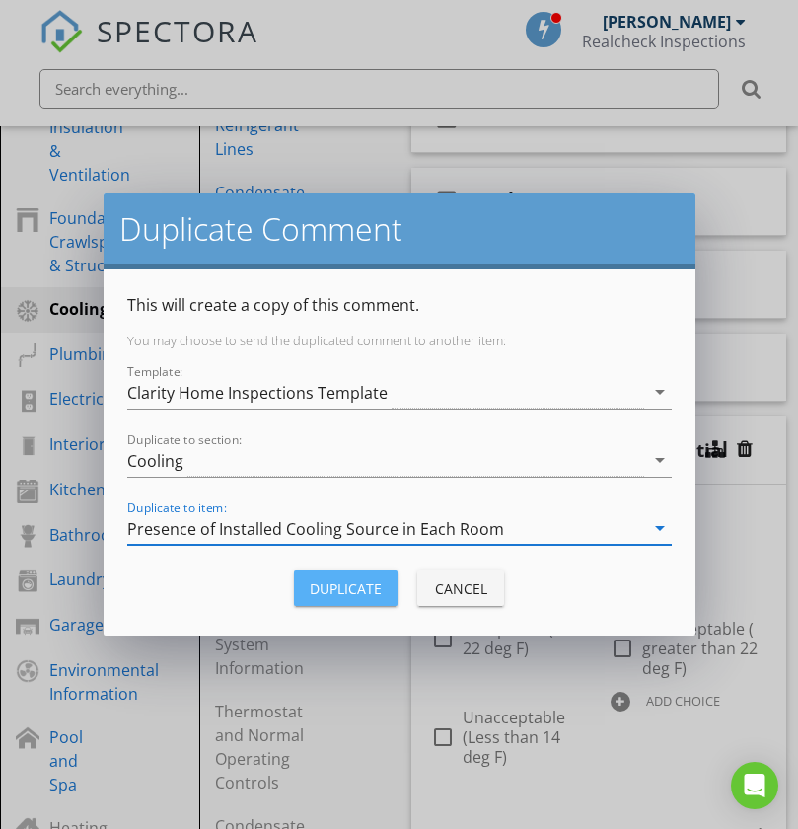
click at [346, 590] on div "Duplicate" at bounding box center [346, 588] width 72 height 21
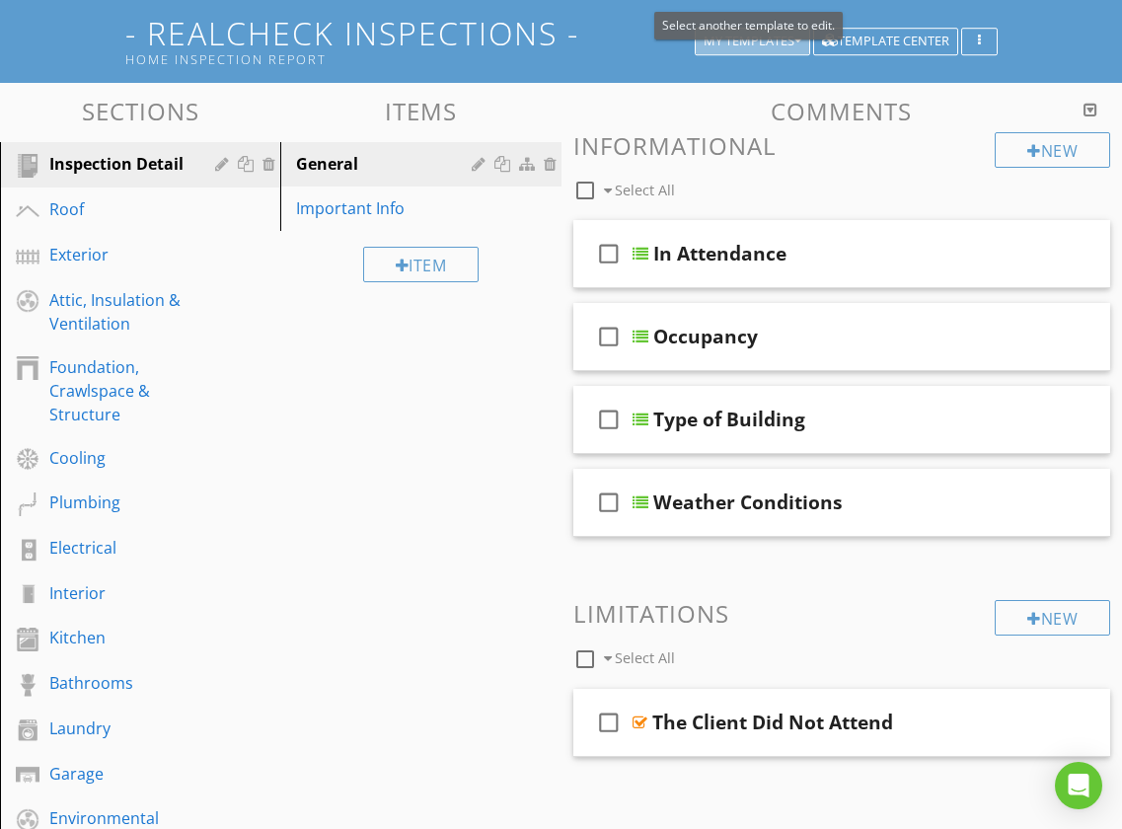
click at [797, 43] on icon "button" at bounding box center [797, 42] width 7 height 14
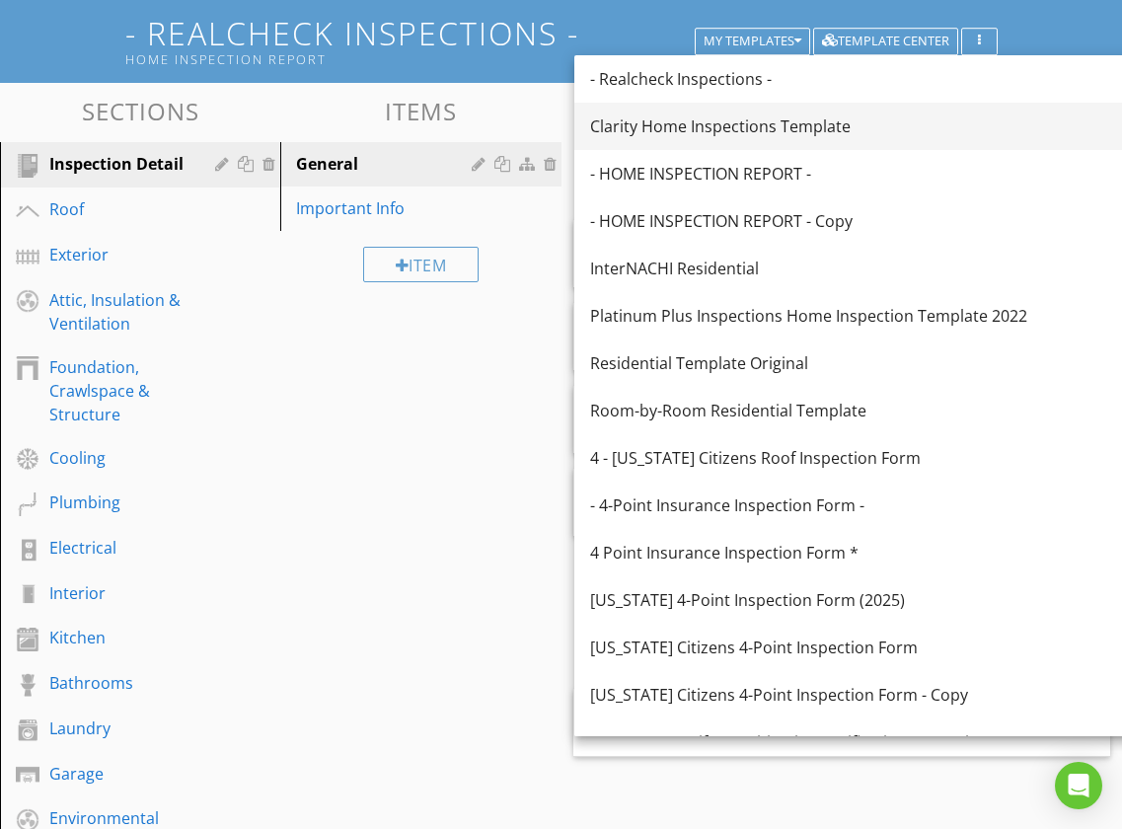
click at [742, 134] on div "Clarity Home Inspections Template" at bounding box center [860, 126] width 540 height 24
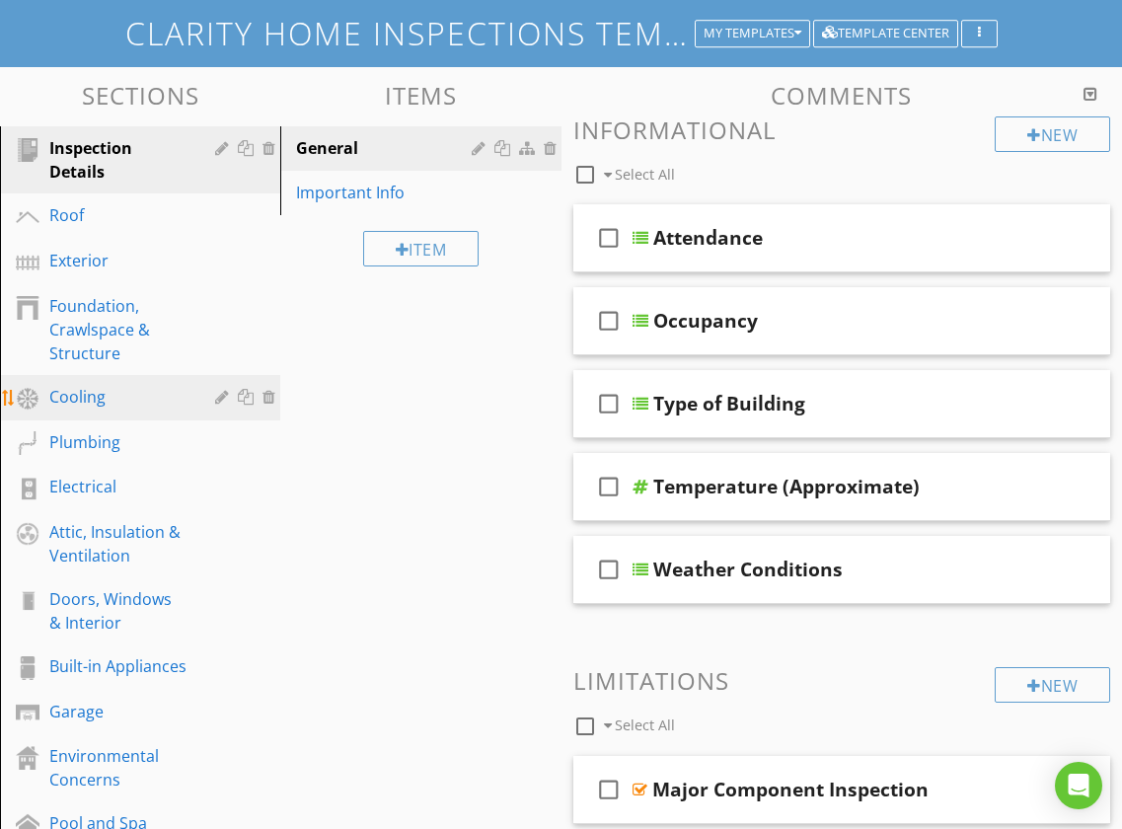
click at [128, 404] on div "Cooling" at bounding box center [117, 397] width 137 height 24
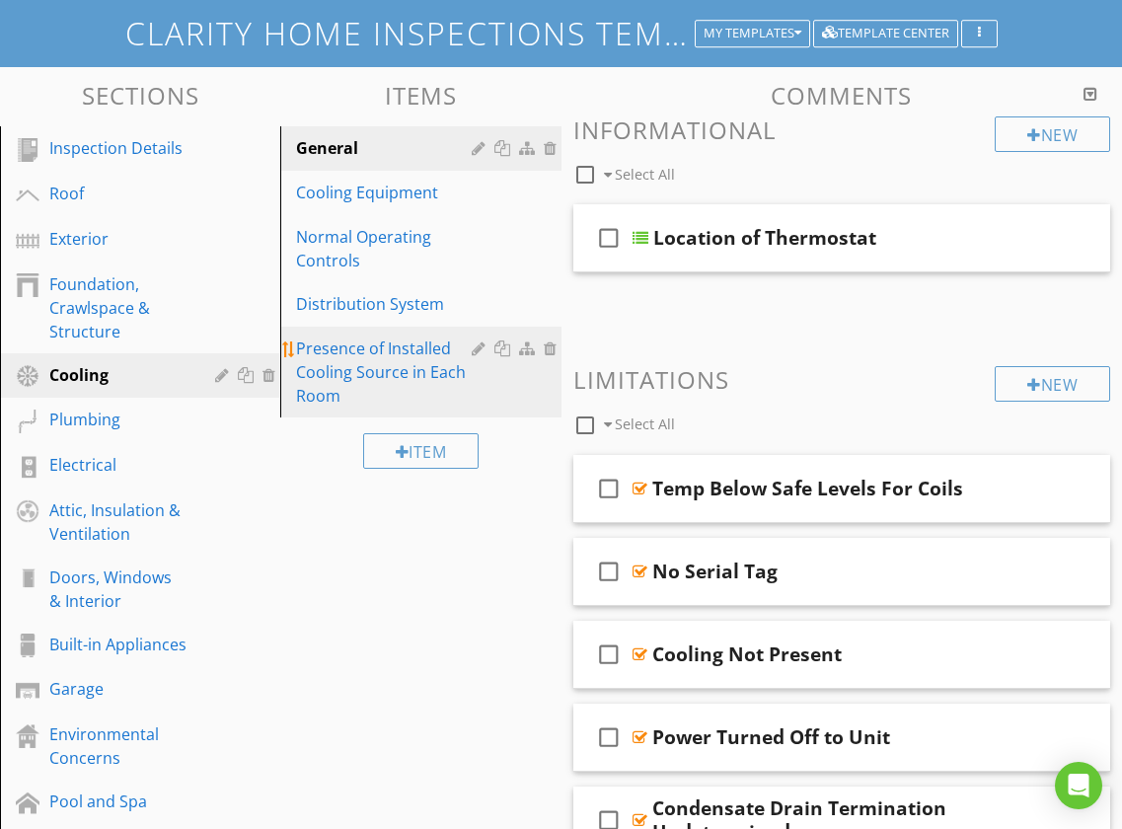
click at [352, 367] on div "Presence of Installed Cooling Source in Each Room" at bounding box center [386, 371] width 181 height 71
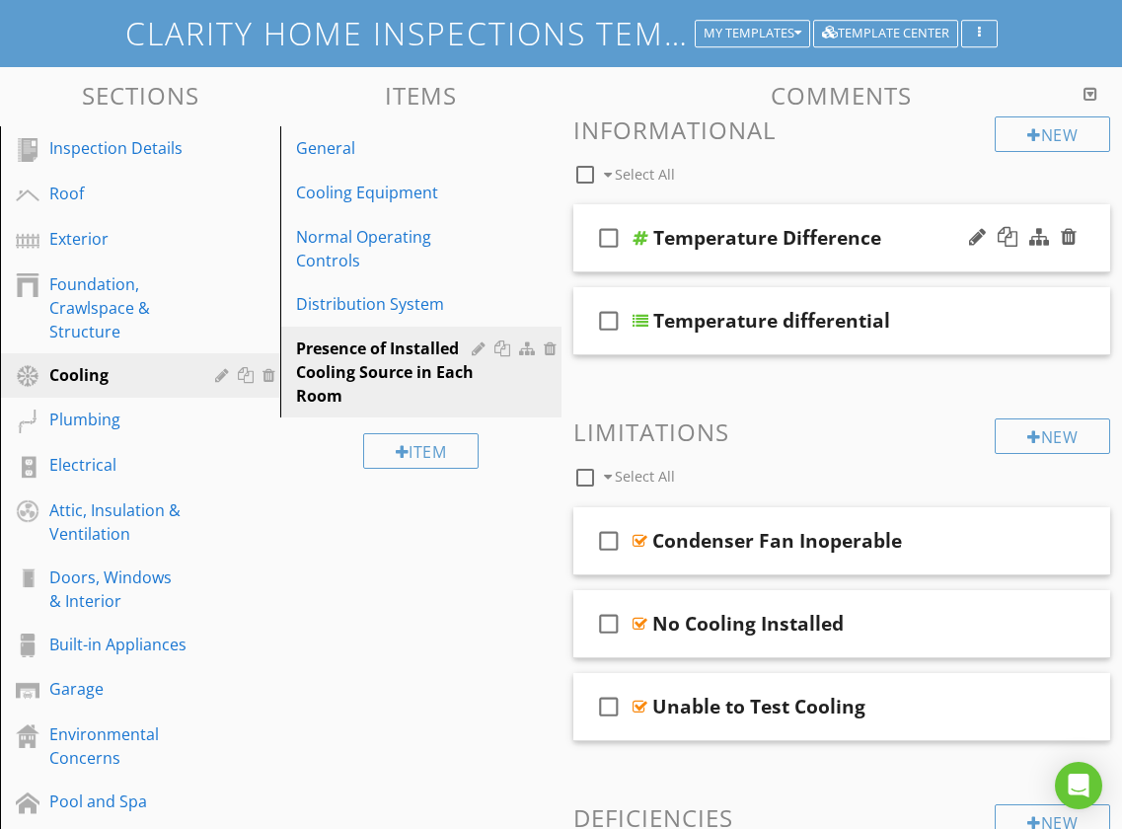
click at [582, 215] on div "check_box_outline_blank Temperature Difference" at bounding box center [842, 238] width 538 height 68
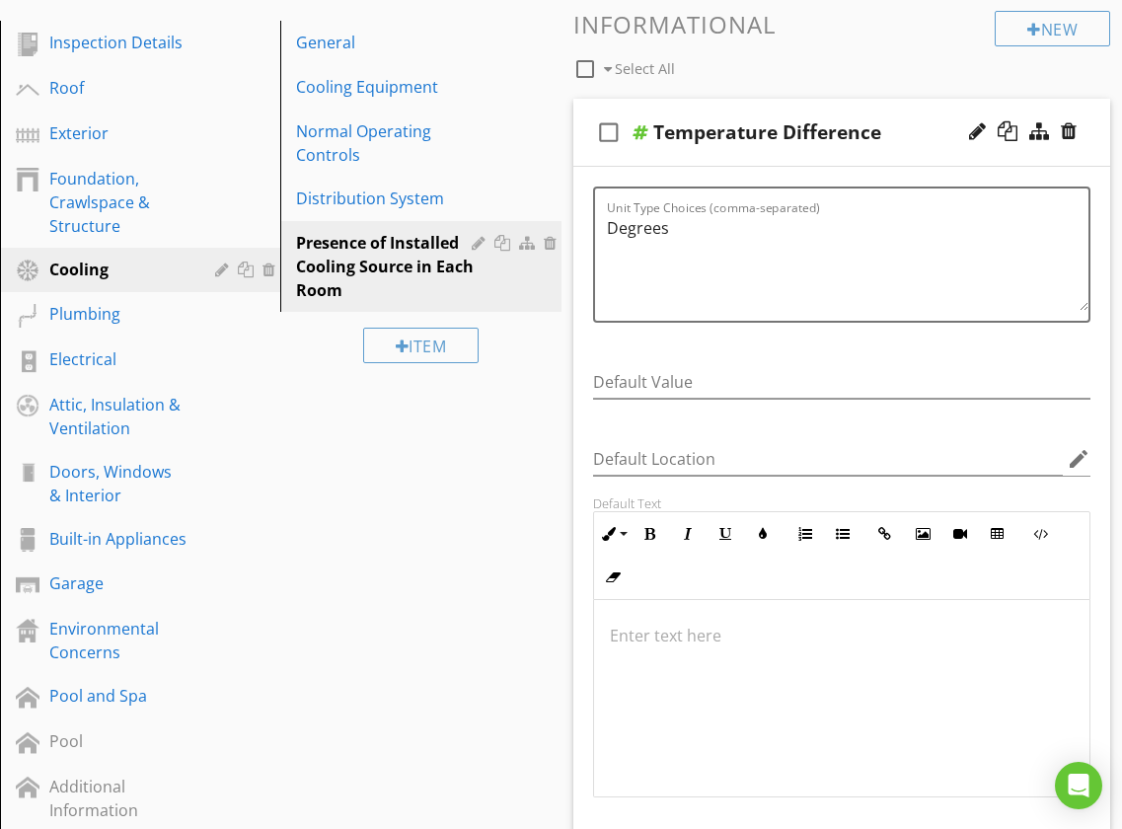
scroll to position [233, 0]
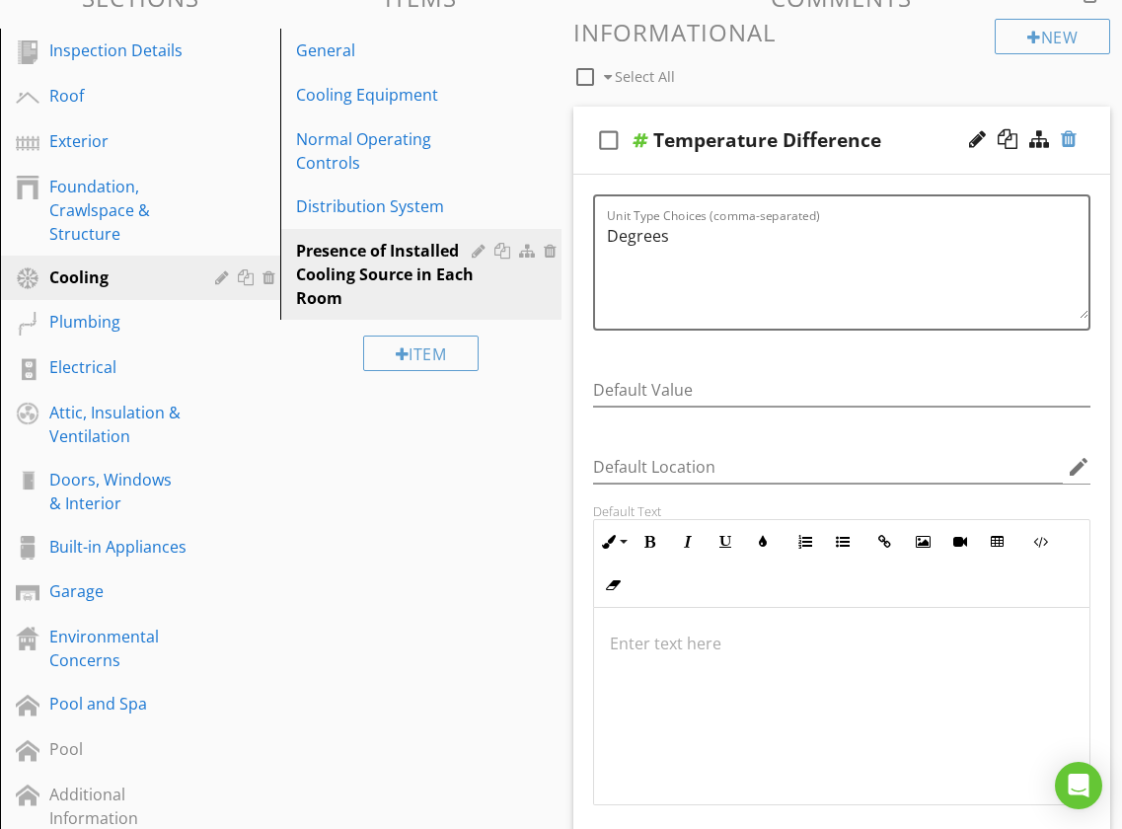
click at [1070, 142] on div at bounding box center [1068, 139] width 16 height 20
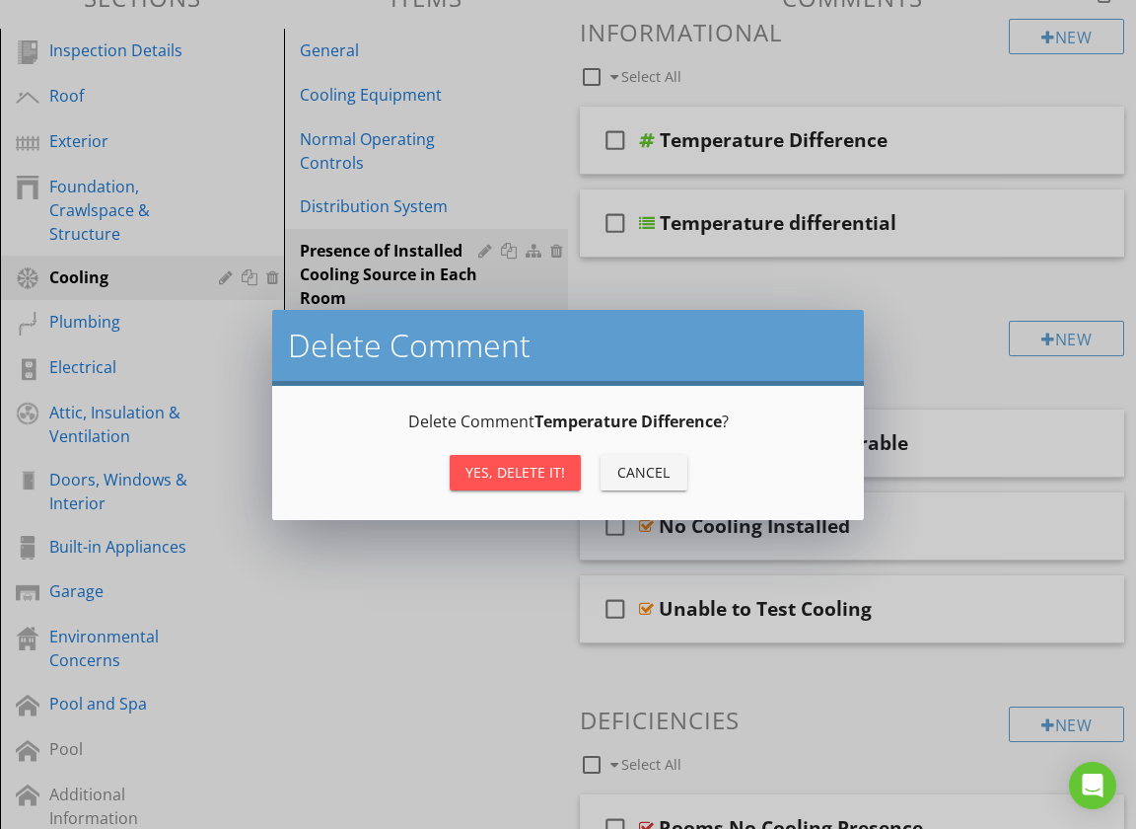
click at [500, 466] on div "Yes, Delete it!" at bounding box center [516, 472] width 100 height 21
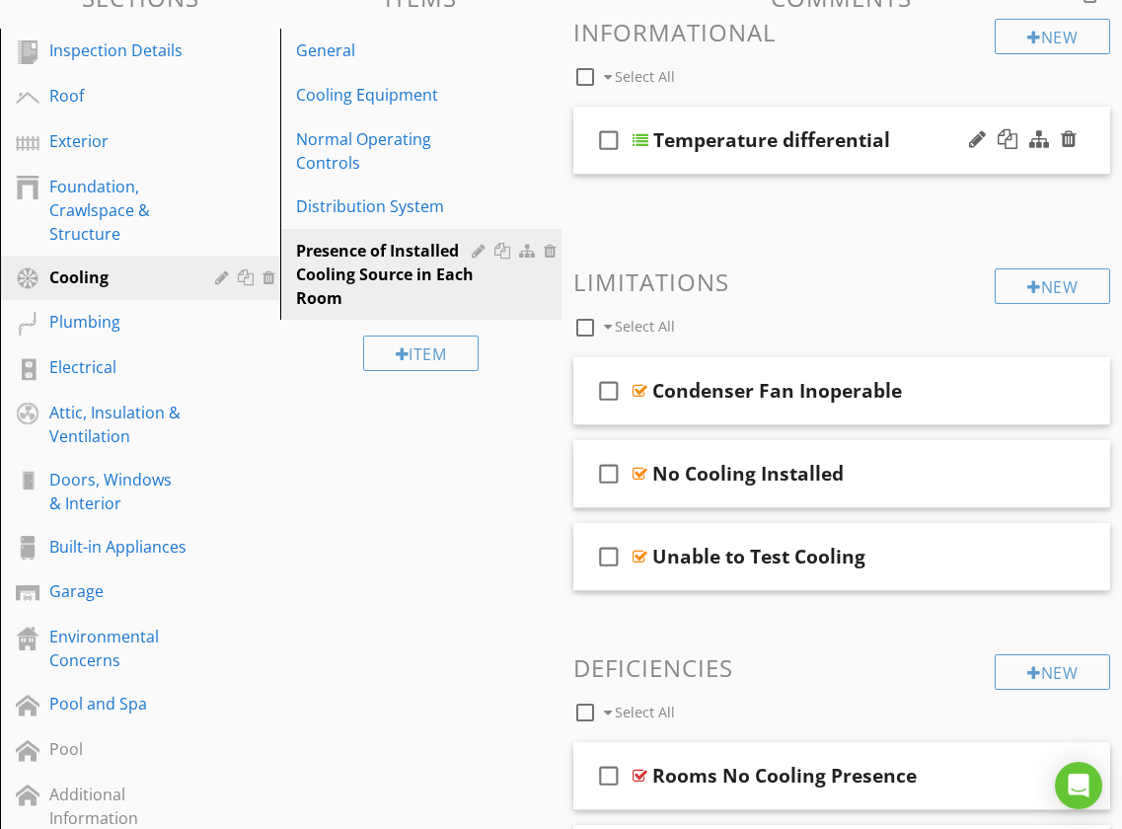
click at [593, 122] on icon "check_box_outline_blank" at bounding box center [609, 139] width 32 height 47
click at [593, 122] on icon "check_box" at bounding box center [609, 139] width 32 height 47
checkbox input "false"
click at [575, 118] on div "check_box_outline_blank Temperature differential" at bounding box center [842, 141] width 538 height 68
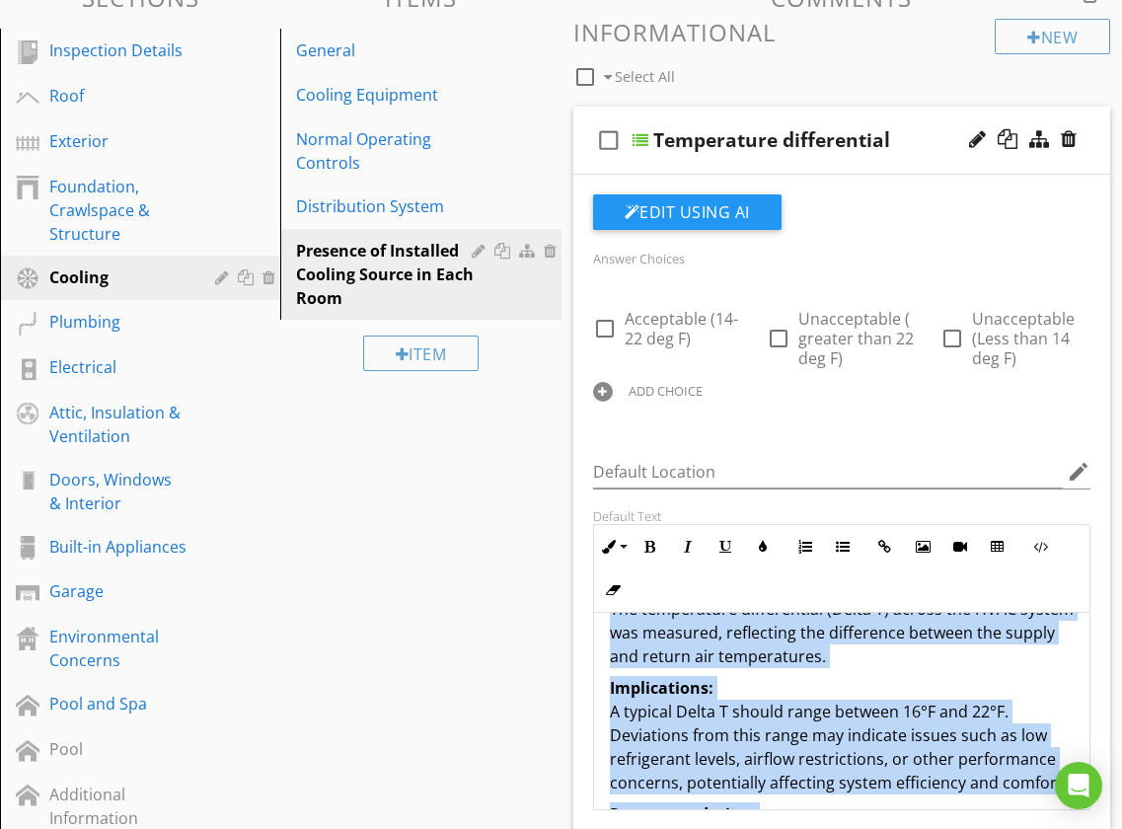
scroll to position [175, 0]
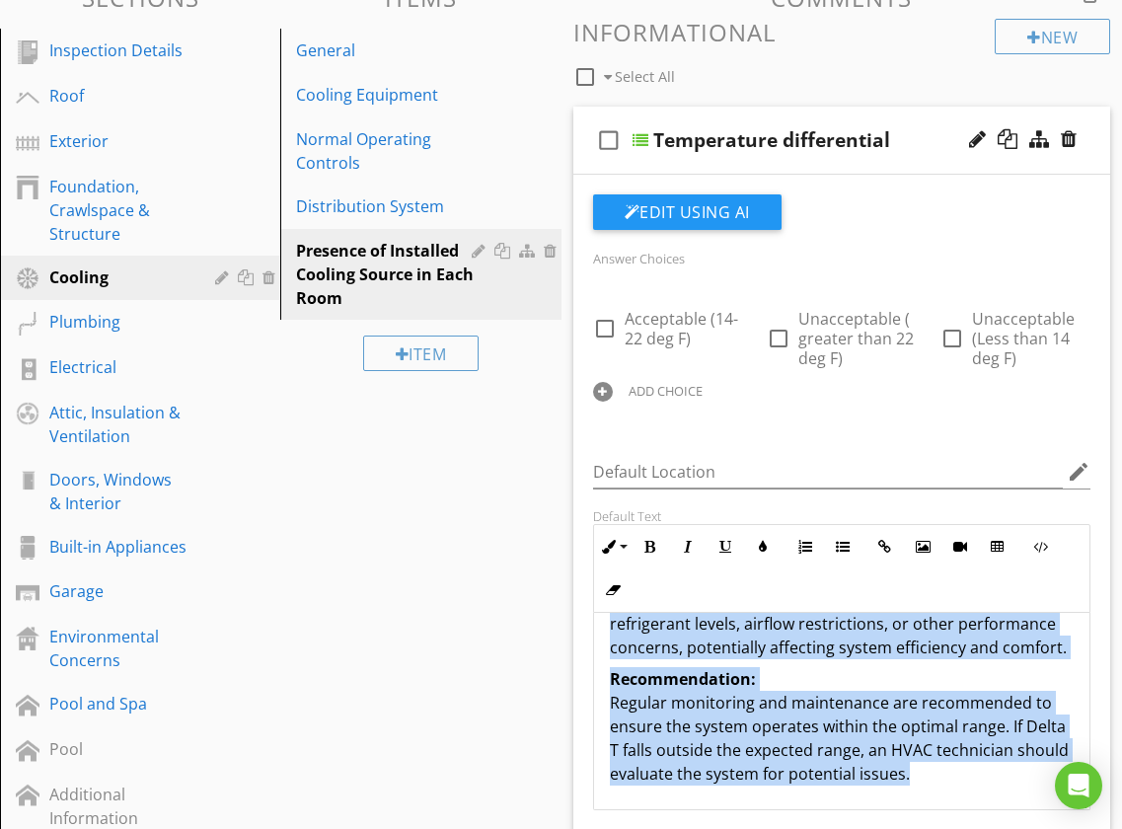
drag, startPoint x: 604, startPoint y: 646, endPoint x: 870, endPoint y: 795, distance: 305.2
click at [870, 795] on div "The temperature differential (Delta T) across the HVAC system was measured, ref…" at bounding box center [842, 623] width 496 height 371
copy div "The temperature differential (Delta T) across the HVAC system was measured, ref…"
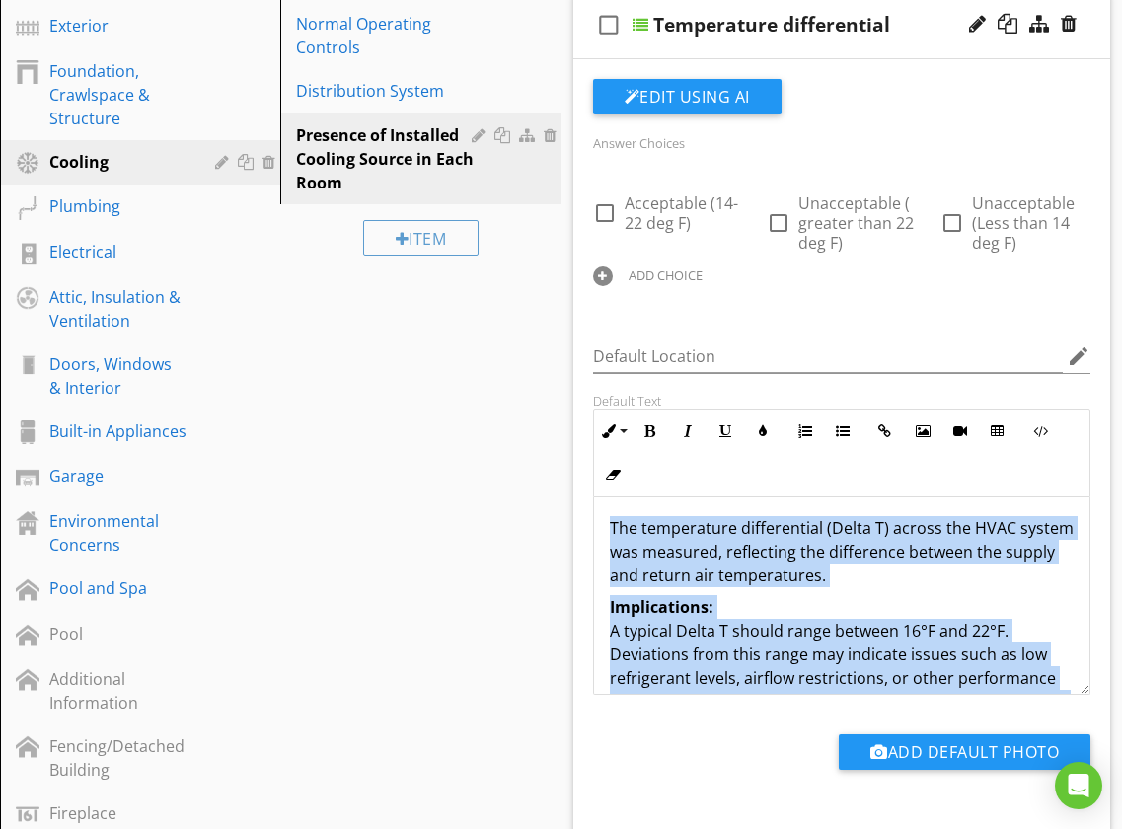
scroll to position [0, 0]
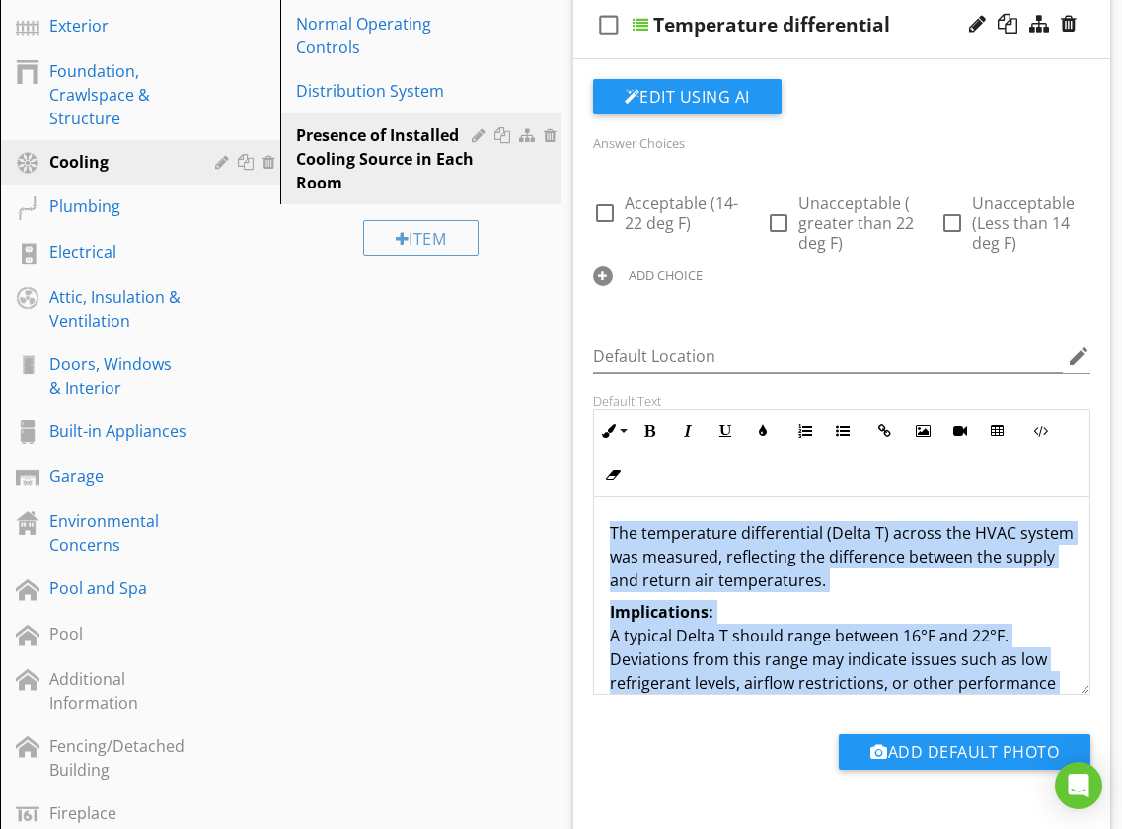
click at [604, 531] on div "The temperature differential (Delta T) across the HVAC system was measured, ref…" at bounding box center [842, 682] width 496 height 371
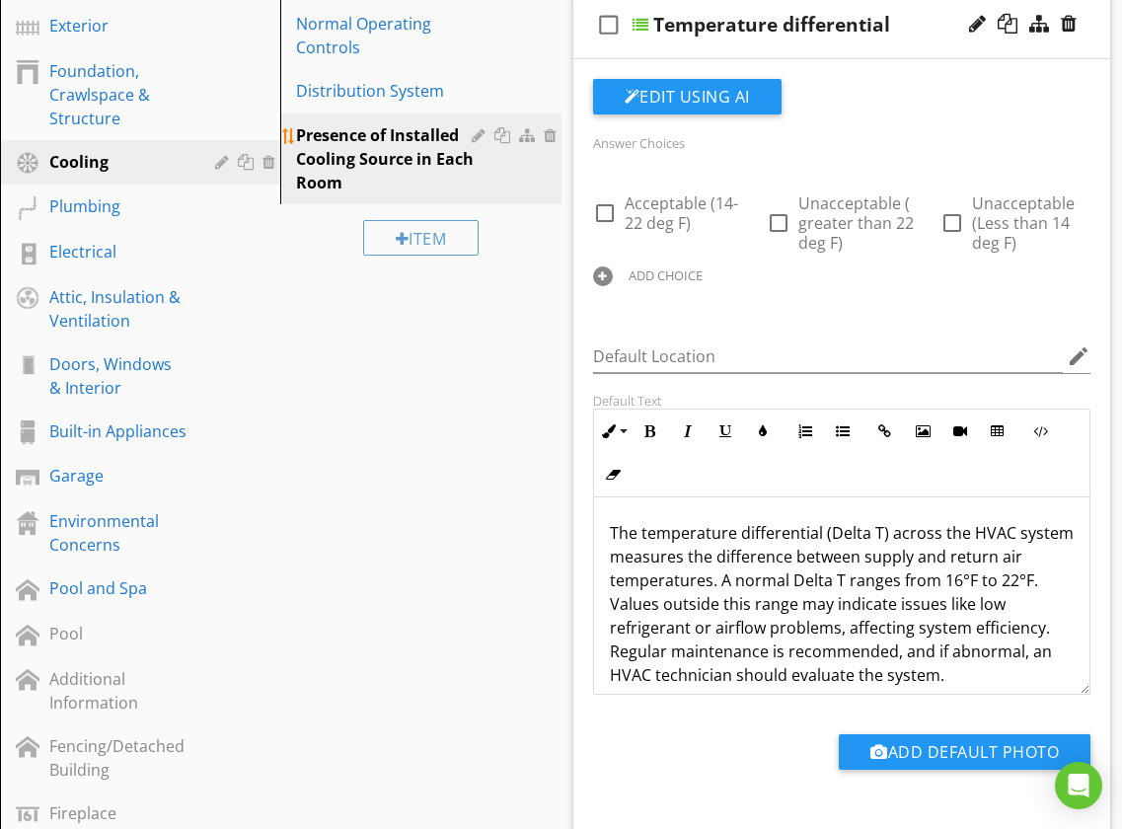
click at [477, 139] on div at bounding box center [481, 135] width 19 height 16
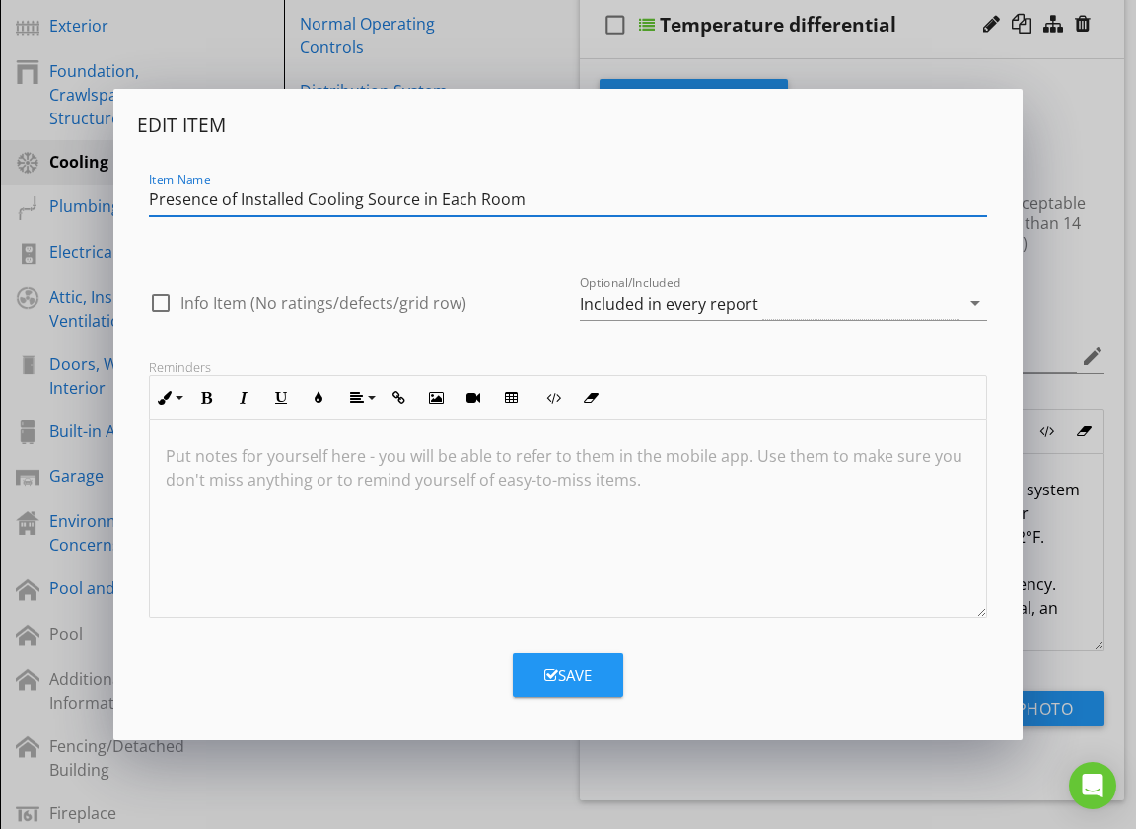
drag, startPoint x: 301, startPoint y: 199, endPoint x: 309, endPoint y: 226, distance: 27.8
click at [301, 199] on input "Presence of Installed Cooling Source in Each Room" at bounding box center [568, 199] width 839 height 33
type input "Cooling Source in Each Room"
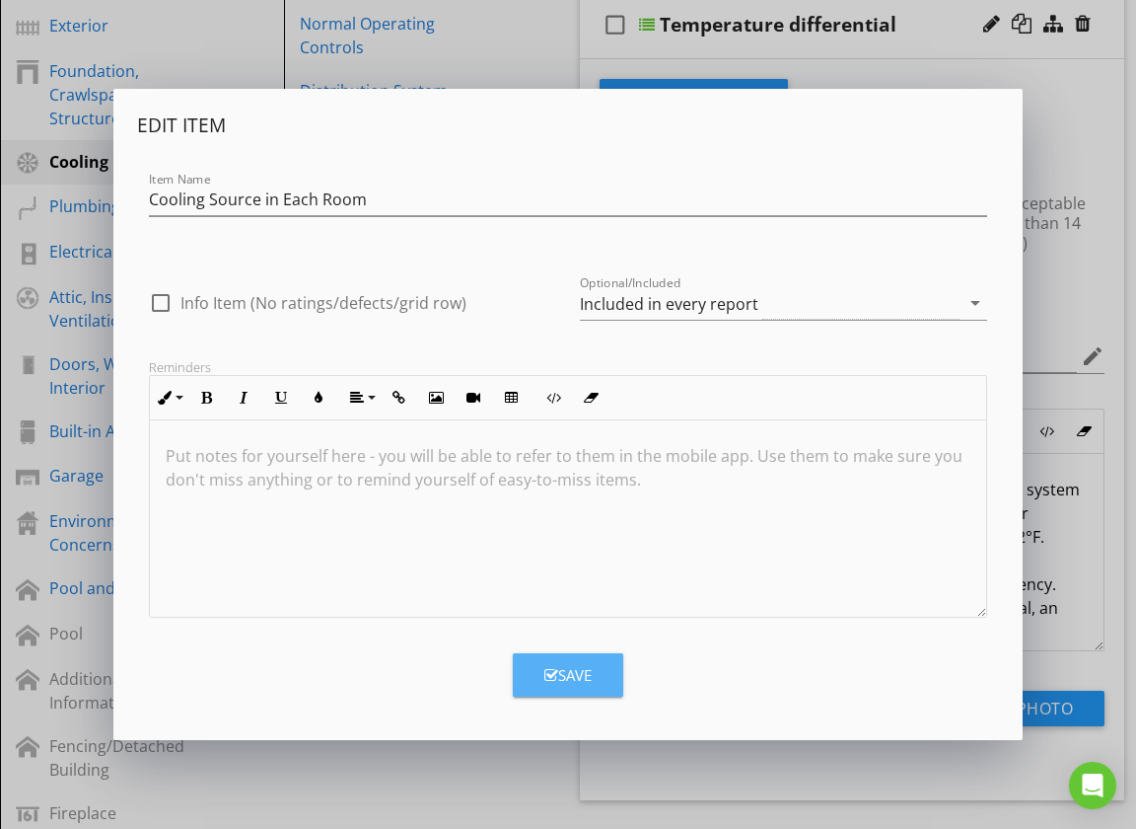
click at [560, 670] on div "Save" at bounding box center [568, 675] width 47 height 23
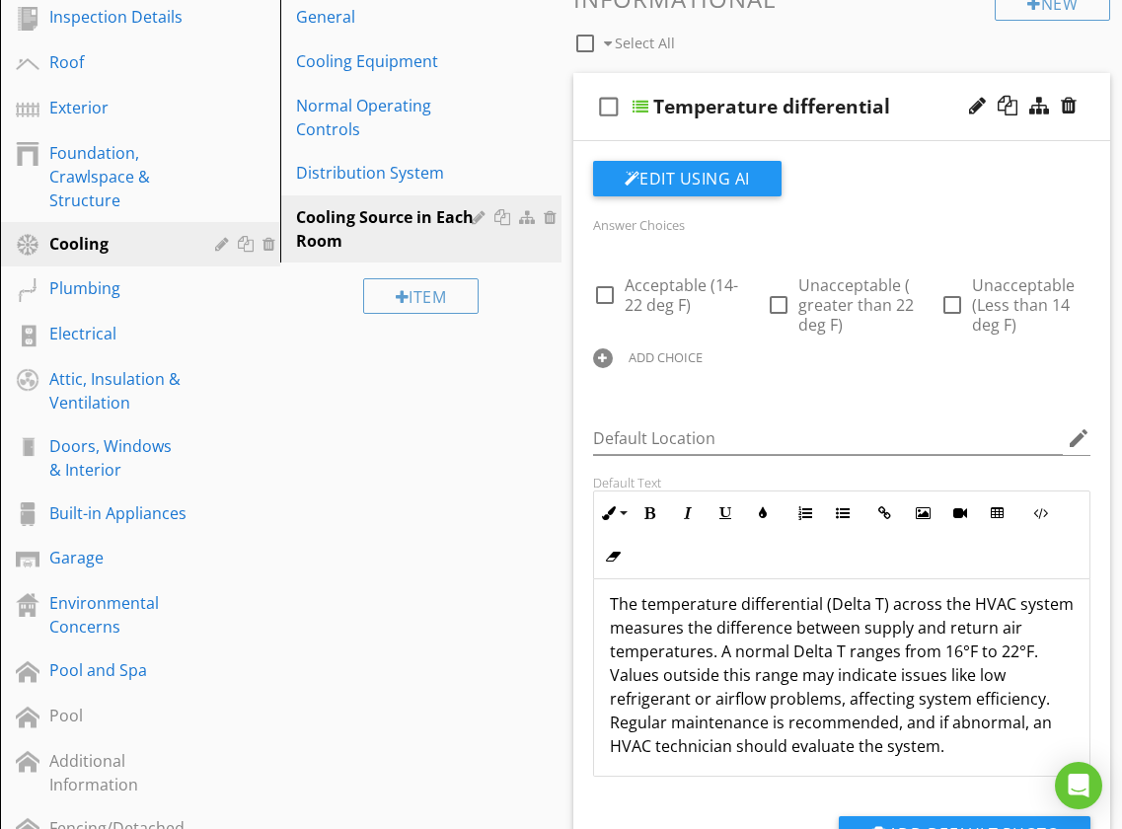
scroll to position [17, 0]
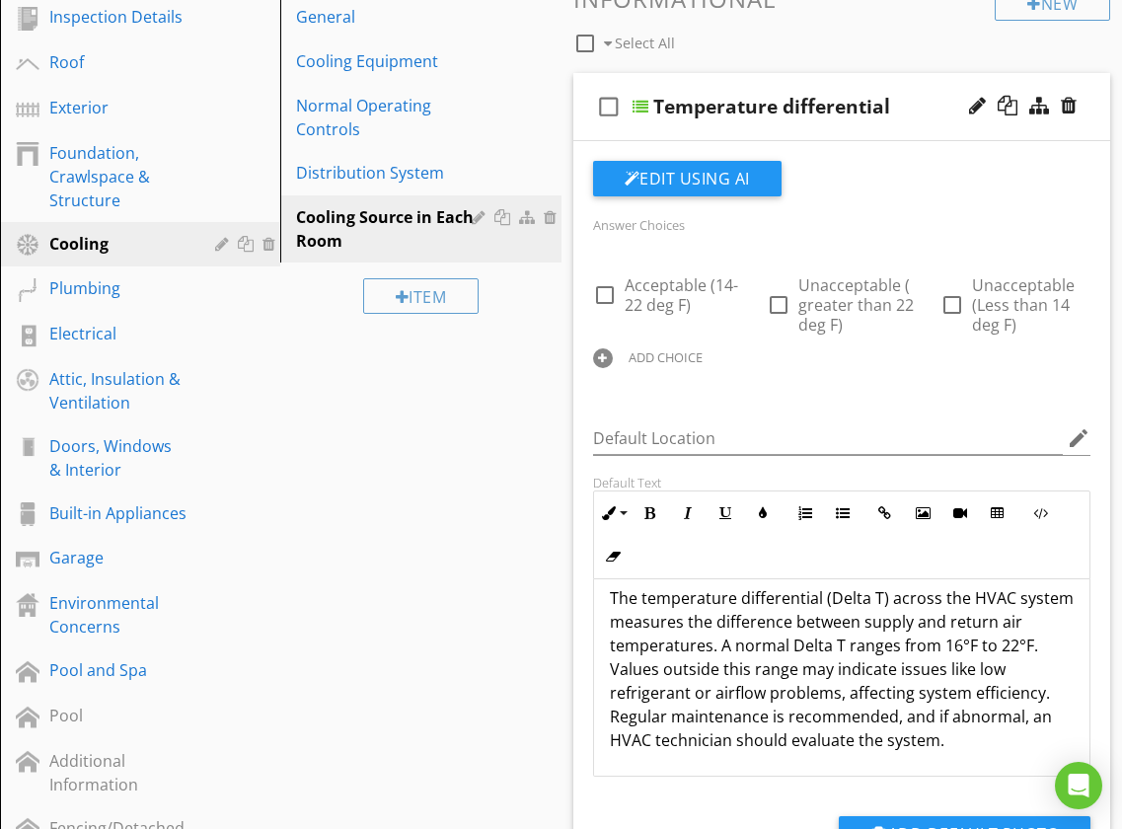
click at [582, 95] on div "check_box_outline_blank Temperature differential" at bounding box center [842, 107] width 538 height 68
